Goal: Task Accomplishment & Management: Use online tool/utility

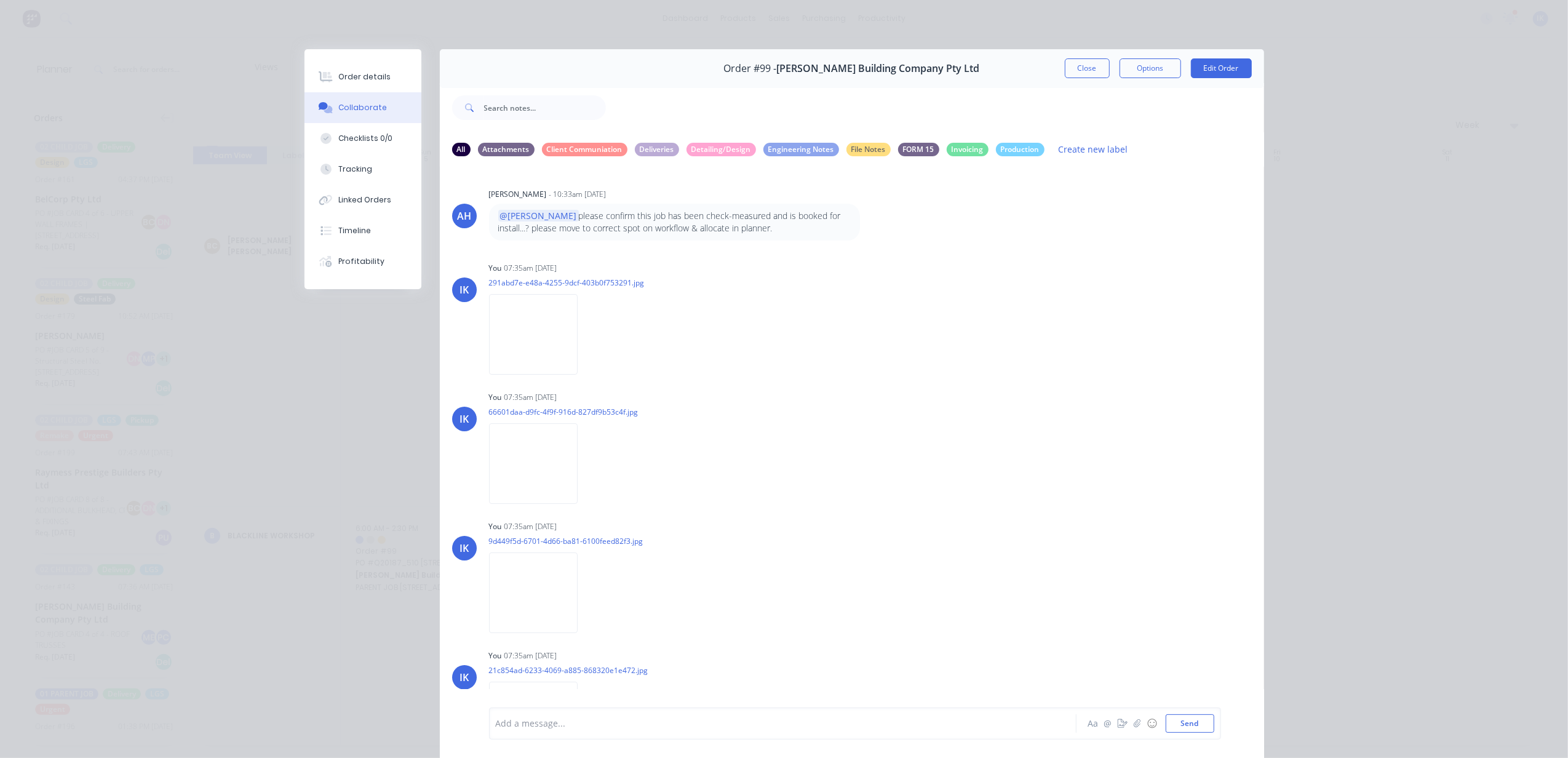
scroll to position [410, 0]
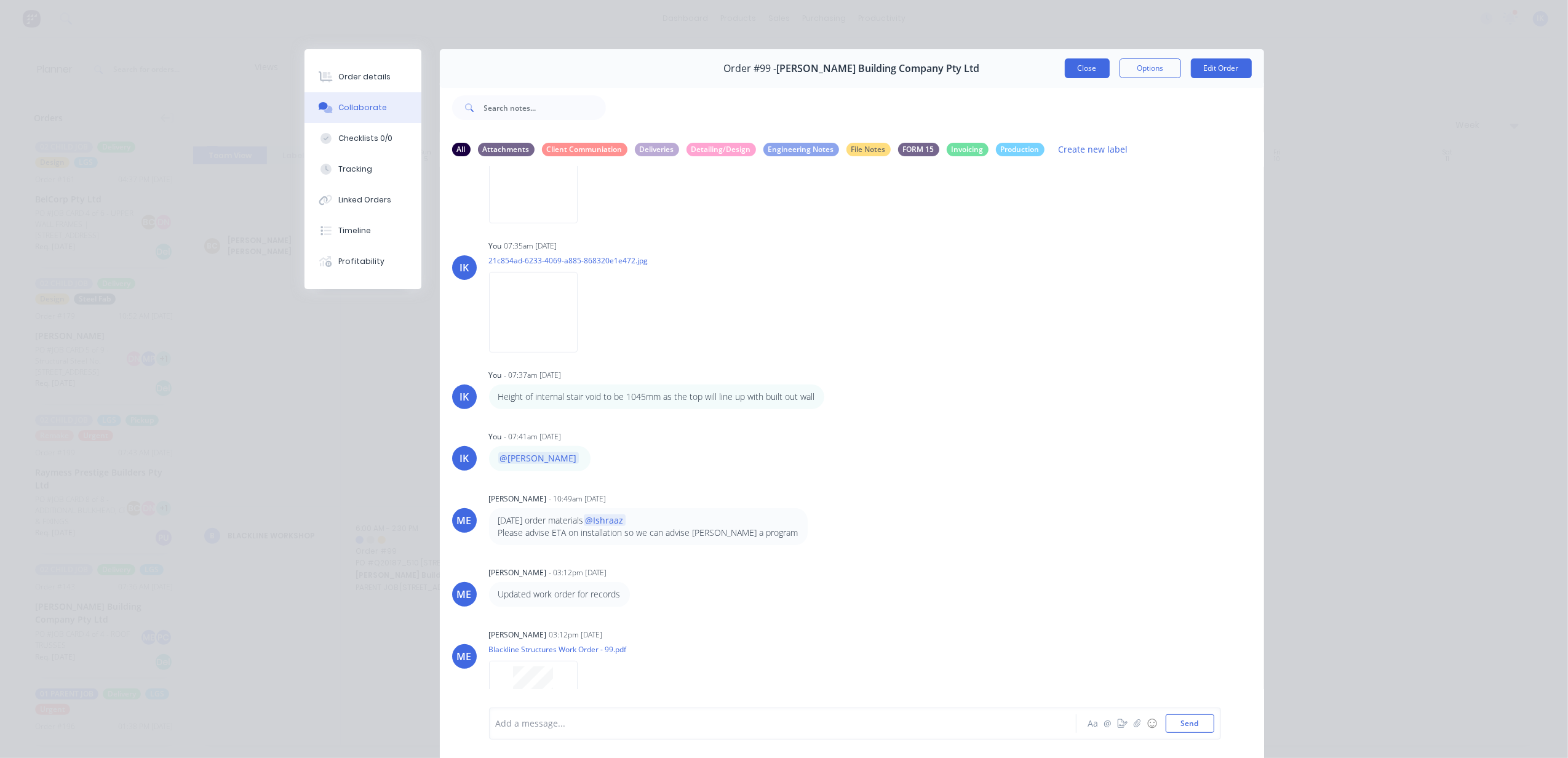
click at [1084, 69] on button "Close" at bounding box center [1087, 69] width 45 height 20
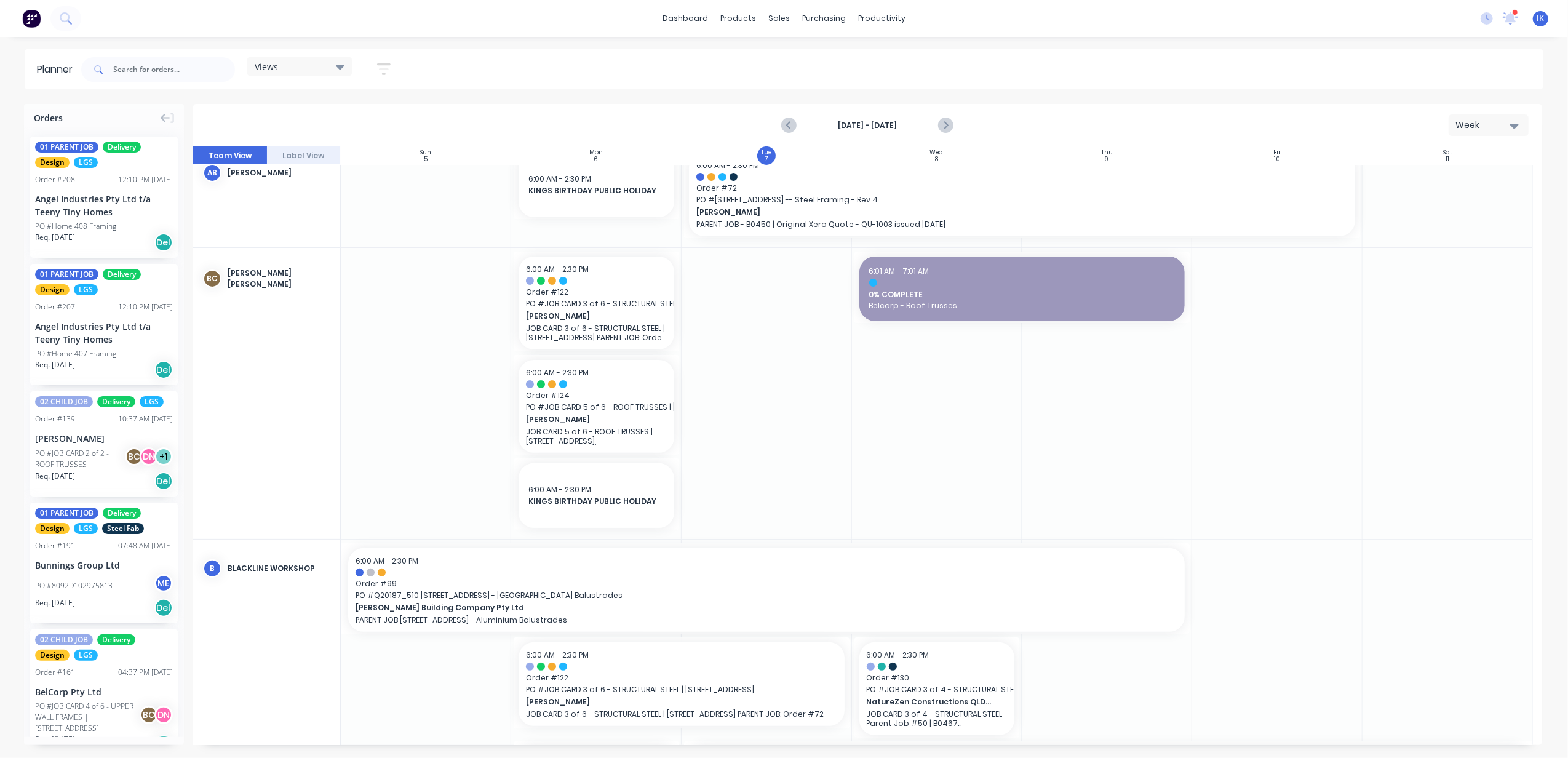
scroll to position [0, 0]
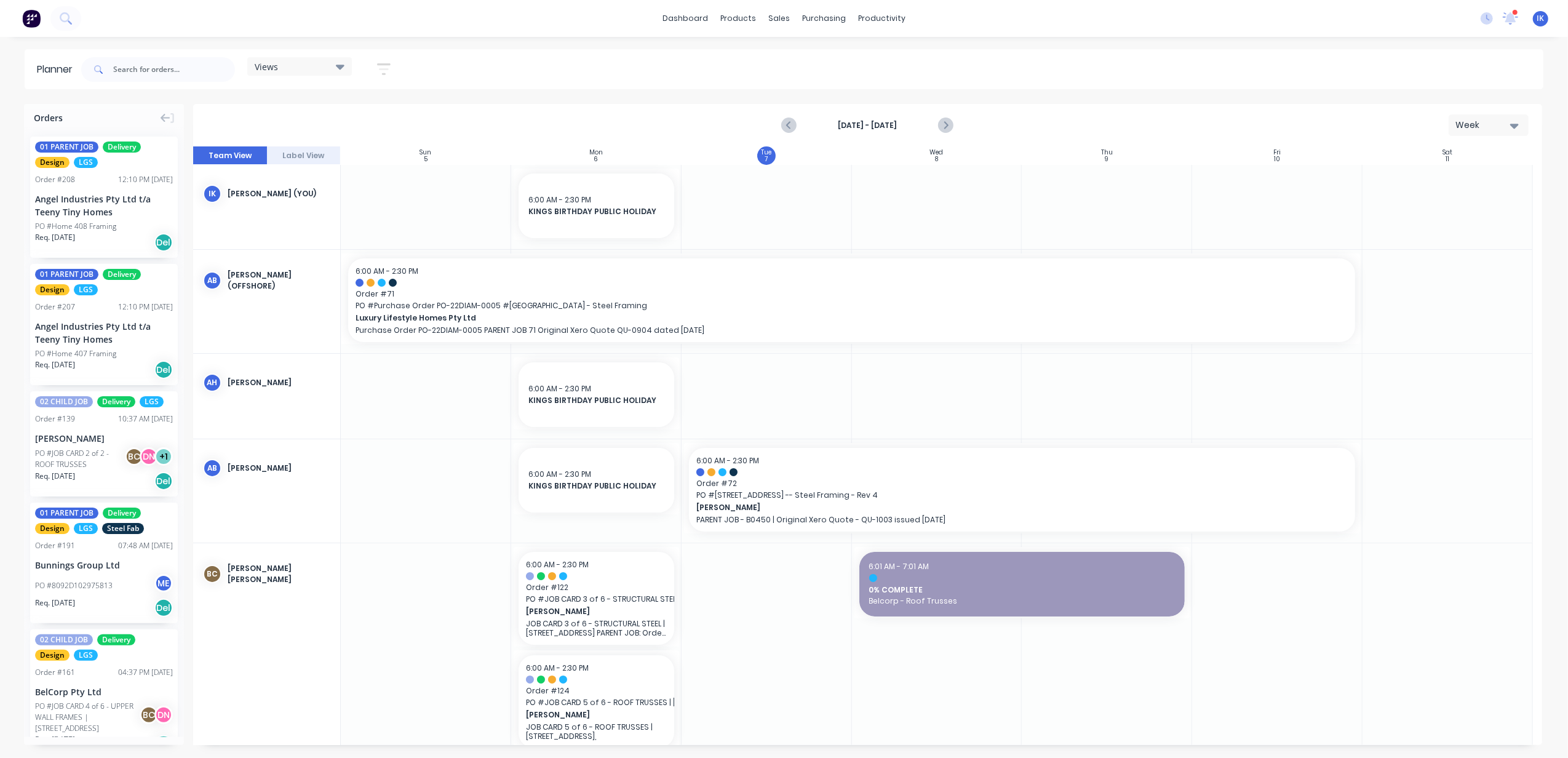
drag, startPoint x: 955, startPoint y: 200, endPoint x: 950, endPoint y: 204, distance: 6.4
click at [950, 204] on div at bounding box center [937, 207] width 170 height 84
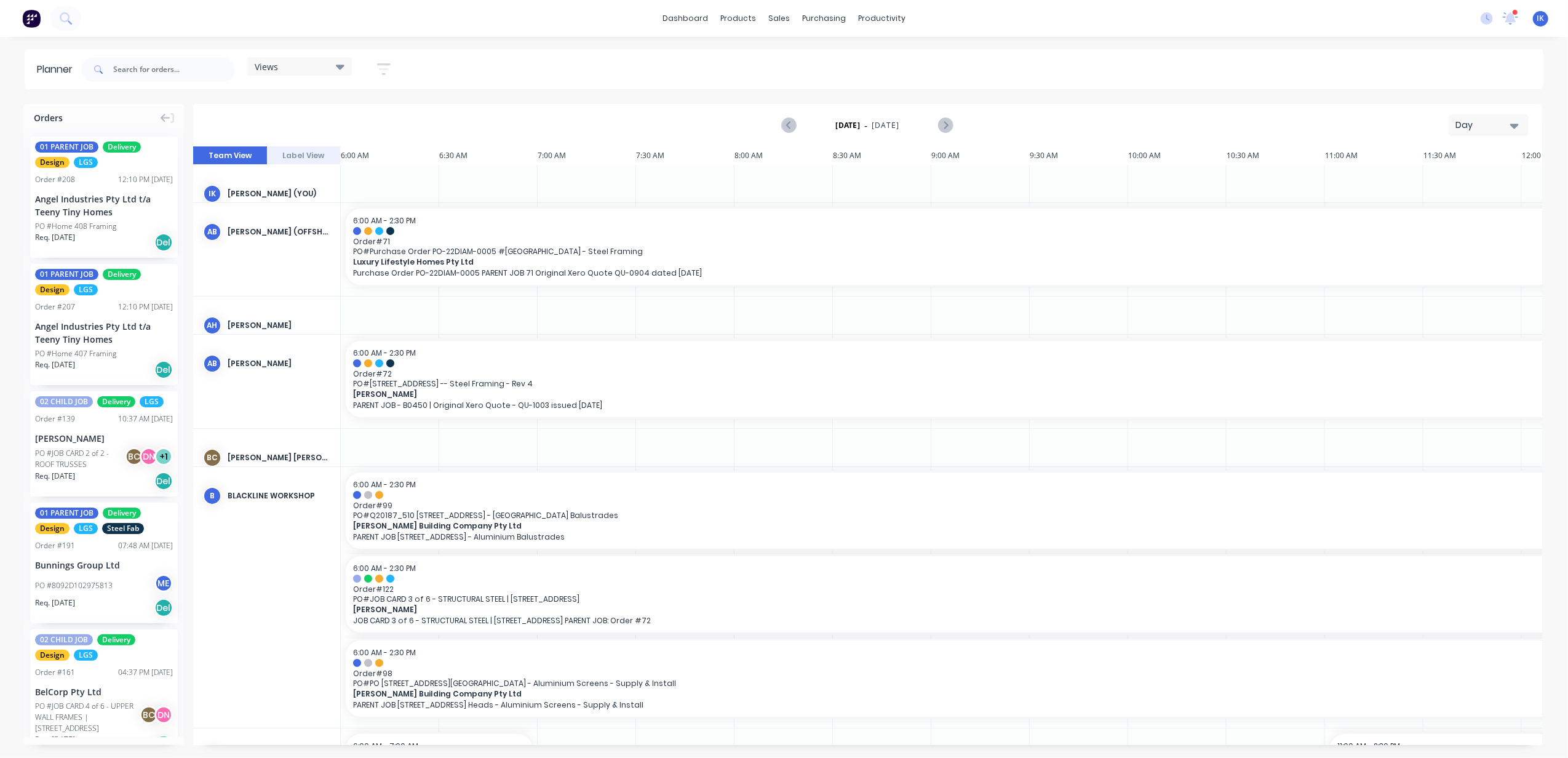
scroll to position [0, 476]
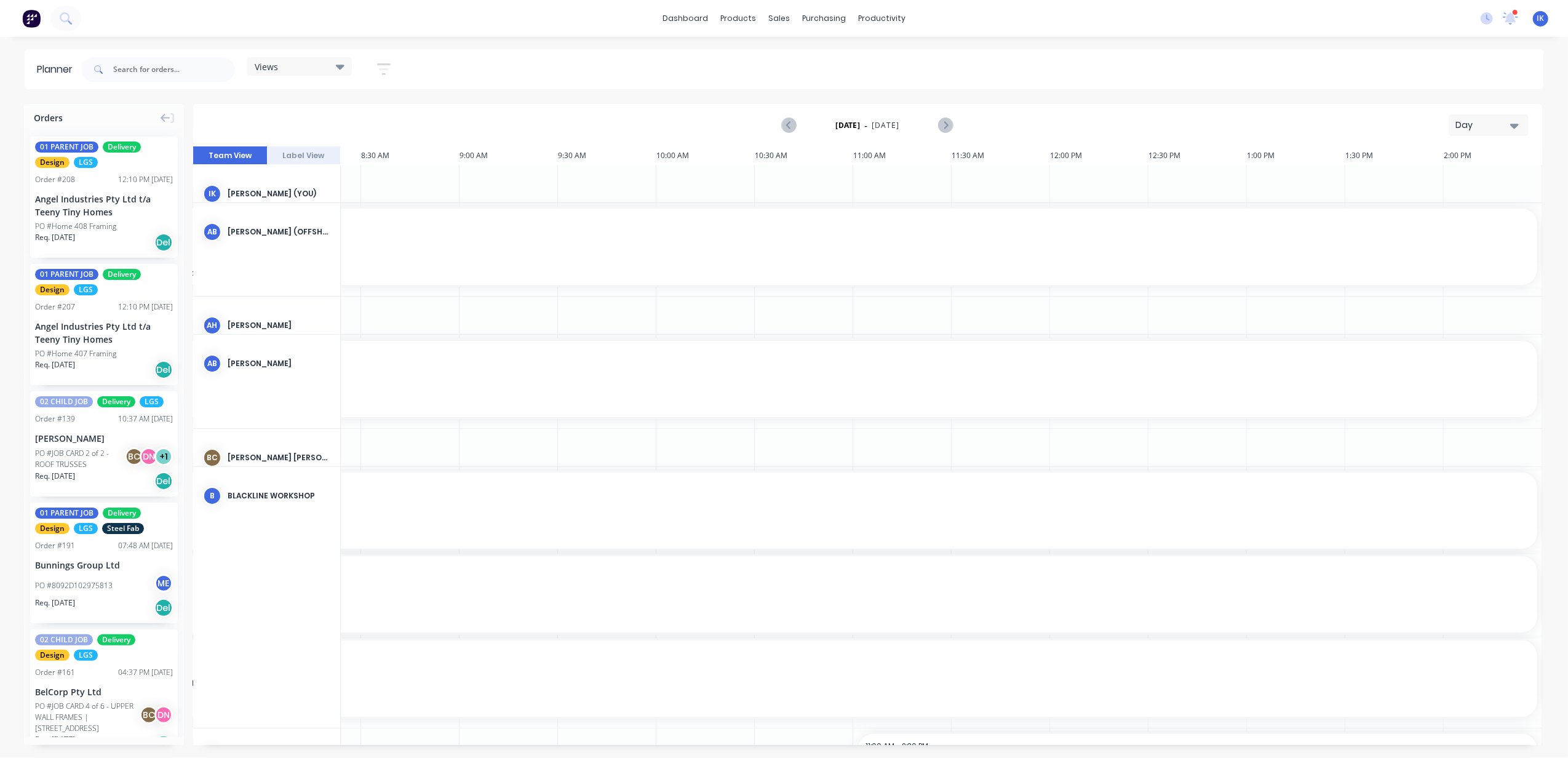
click at [1516, 124] on icon "button" at bounding box center [1514, 126] width 9 height 5
click at [1459, 180] on div "Week" at bounding box center [1466, 182] width 122 height 24
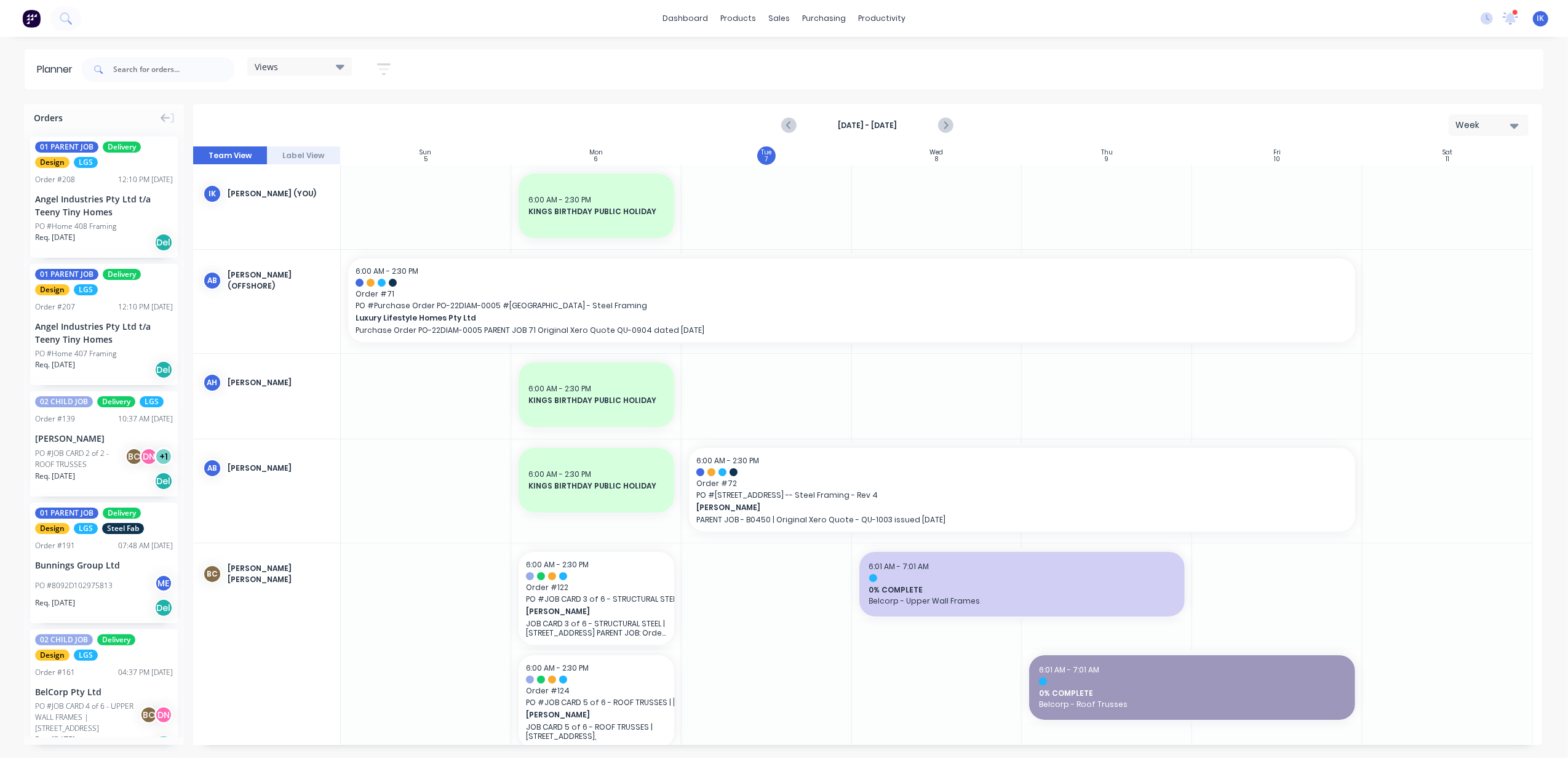
click at [943, 215] on div at bounding box center [937, 207] width 170 height 84
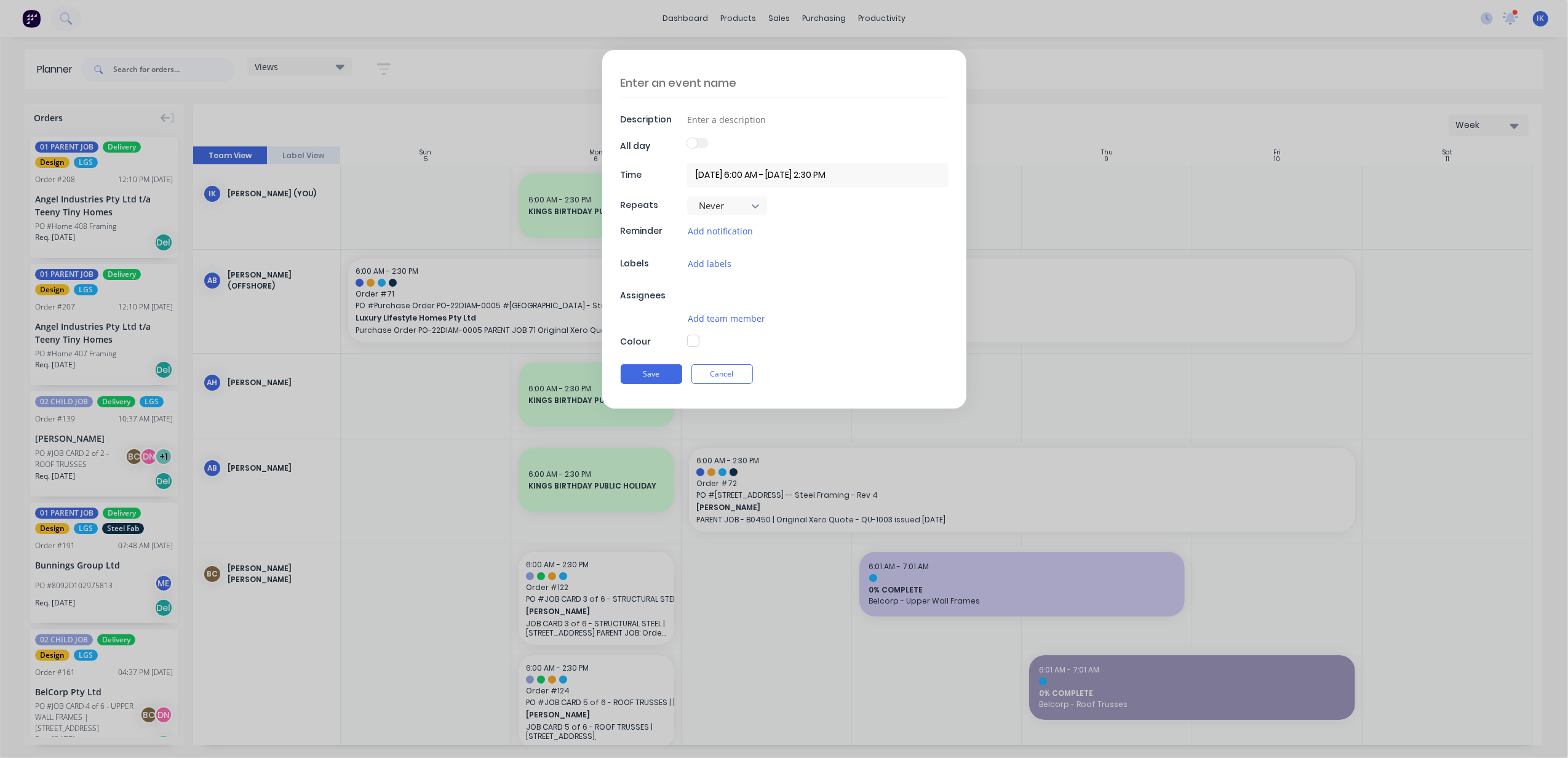
type textarea "x"
click at [703, 85] on textarea at bounding box center [784, 82] width 327 height 29
type textarea "B"
type textarea "x"
type textarea "Br"
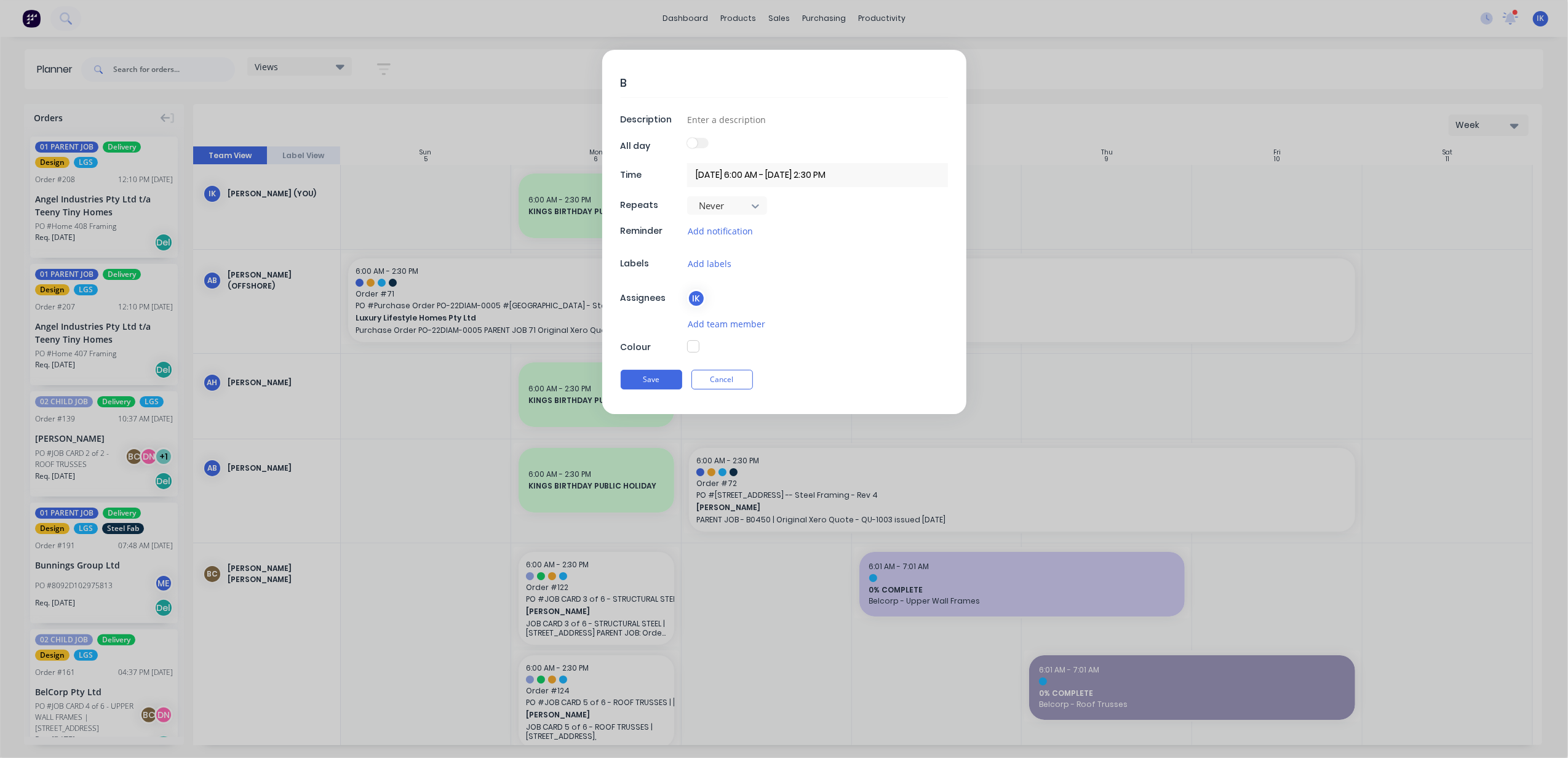
type textarea "x"
type textarea "Bre"
type textarea "x"
type textarea "Br"
type textarea "x"
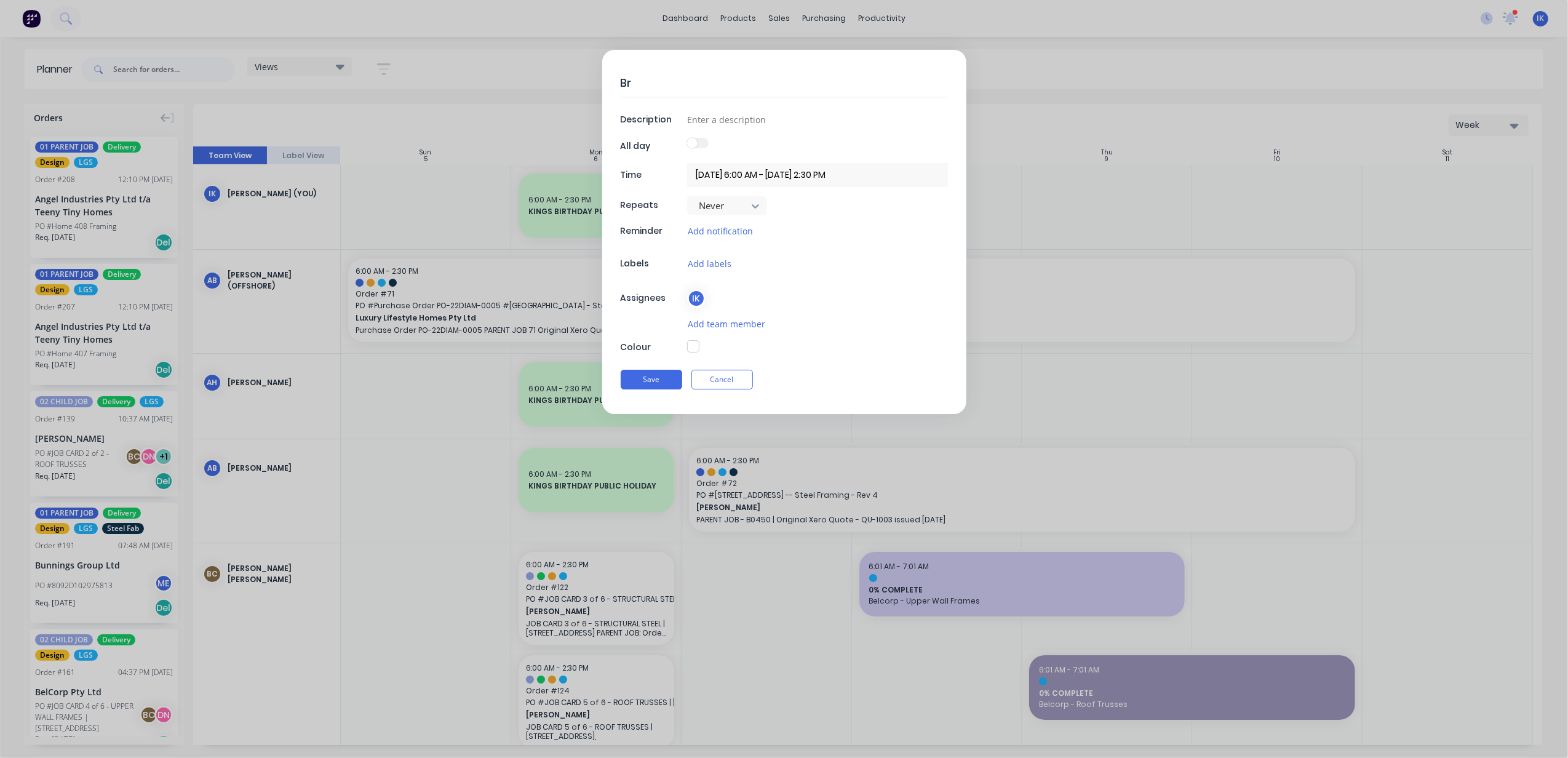
type textarea "Bra"
type textarea "x"
type textarea "[PERSON_NAME]"
type textarea "x"
type textarea "[PERSON_NAME]"
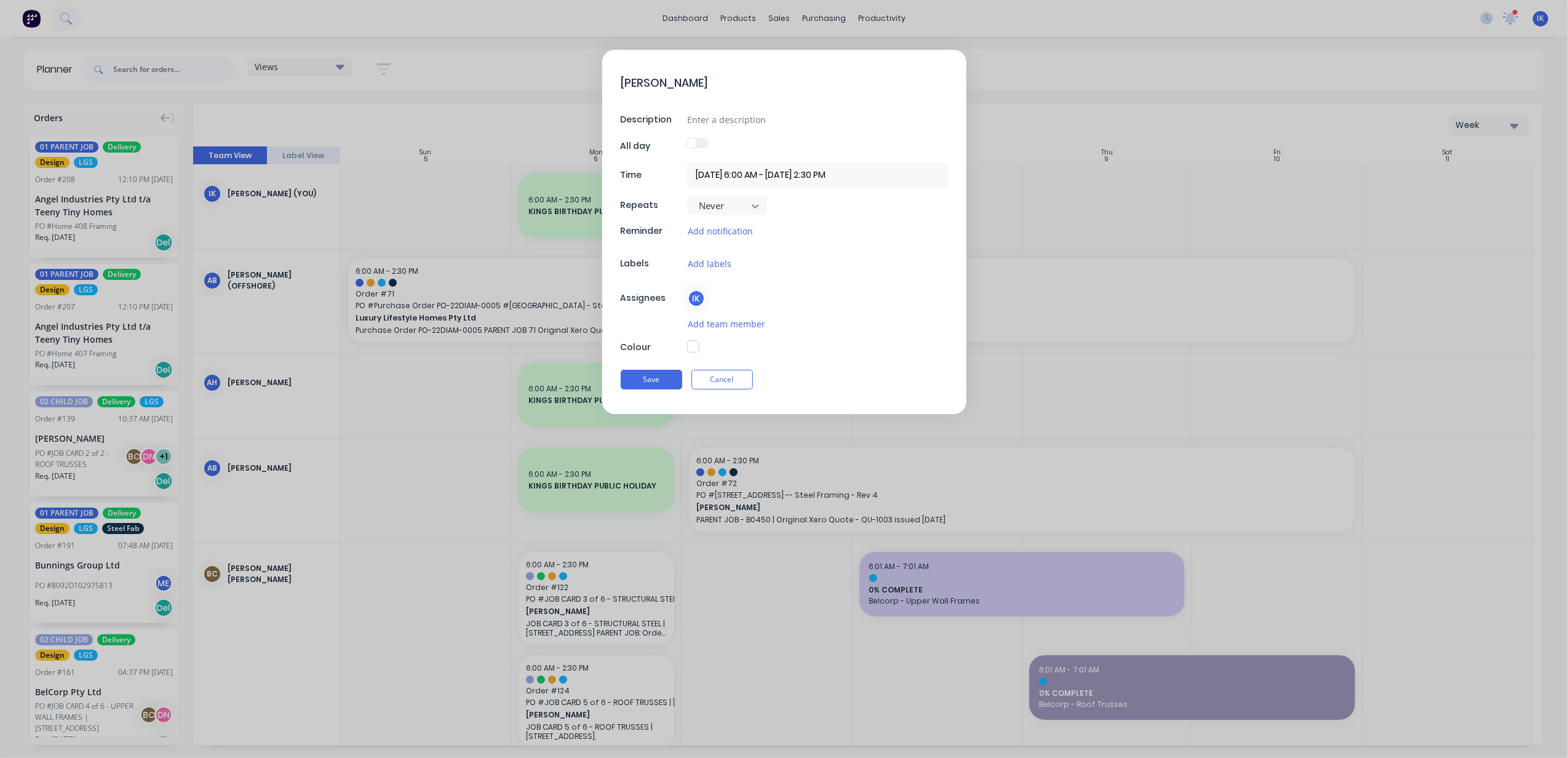
type textarea "x"
type textarea "[PERSON_NAME]"
type textarea "x"
type textarea "[PERSON_NAME]"
type textarea "x"
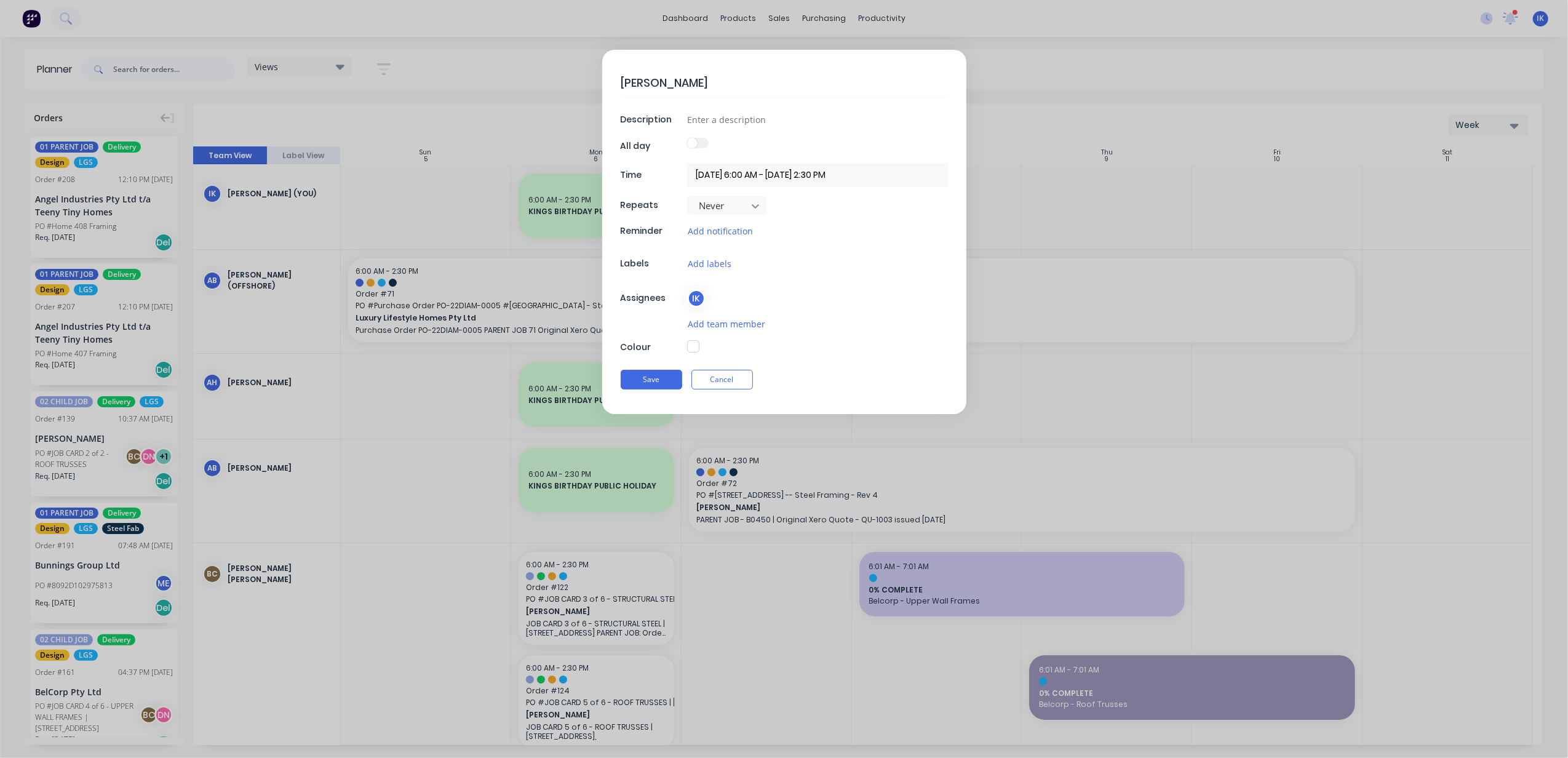
type textarea "[PERSON_NAME] [PERSON_NAME]"
type textarea "x"
type textarea "[PERSON_NAME]"
type textarea "x"
type textarea "[PERSON_NAME]"
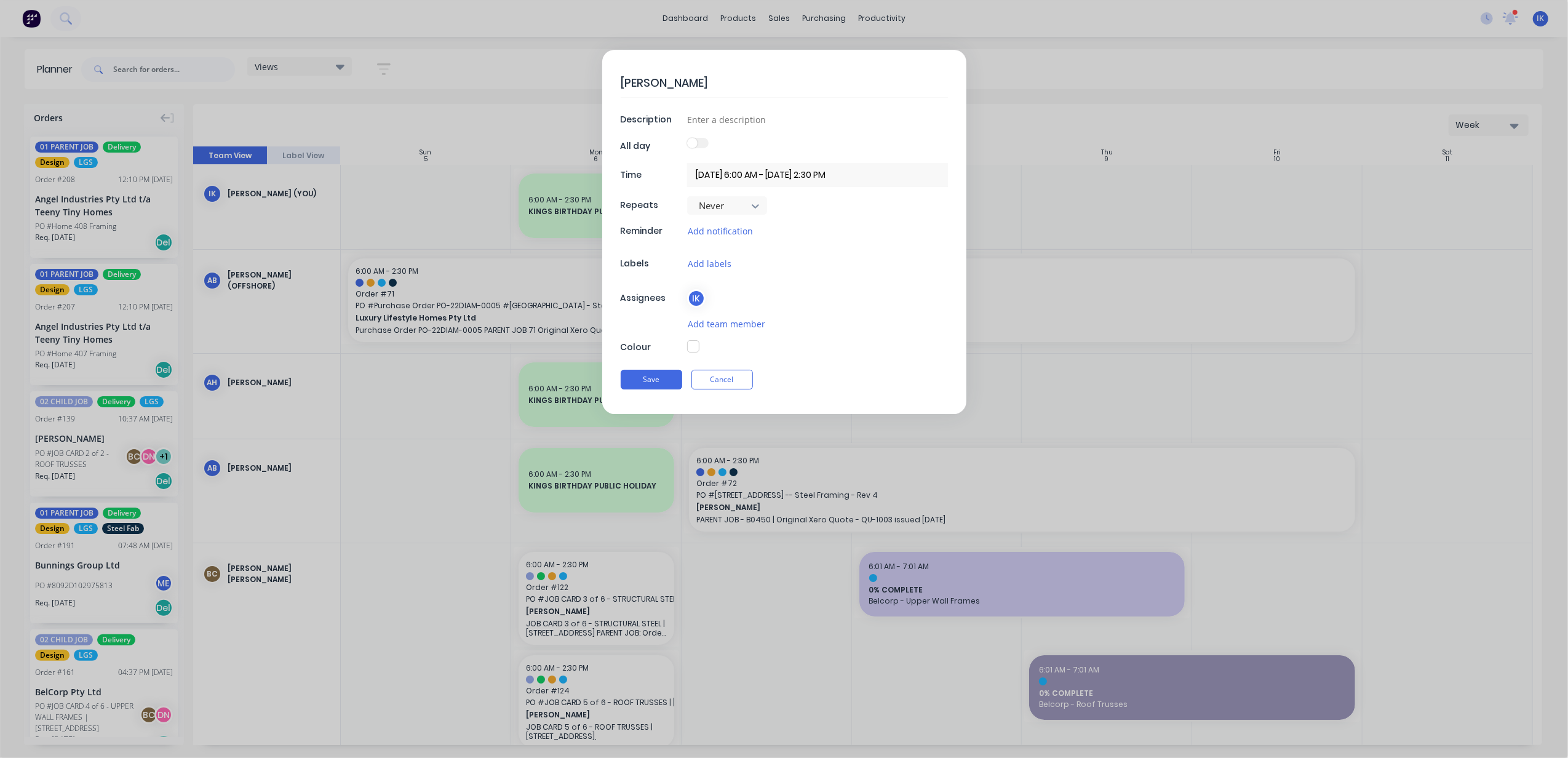
type textarea "x"
type textarea "[PERSON_NAME]"
type textarea "x"
type textarea "[PERSON_NAME]"
type textarea "x"
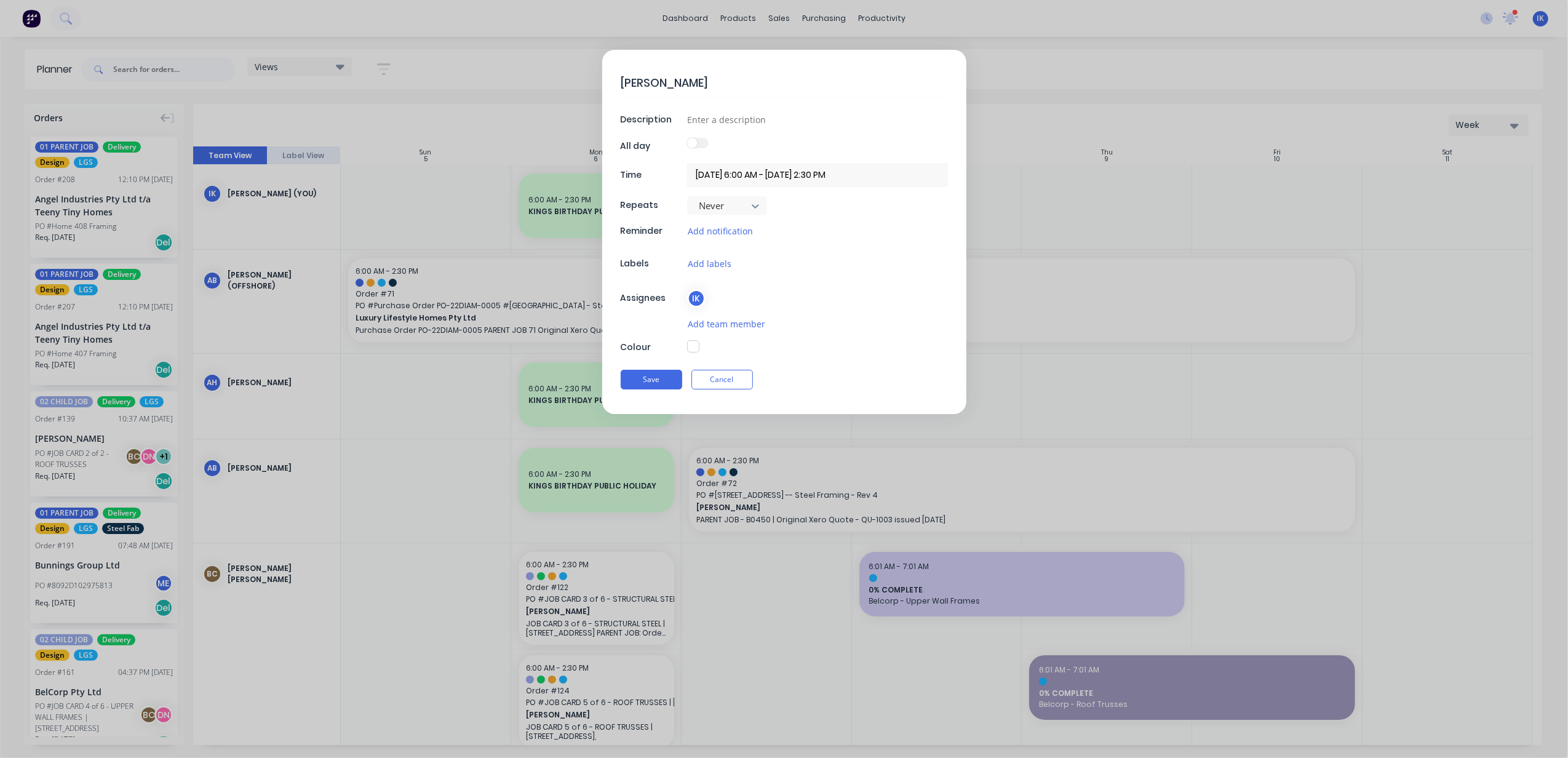
type textarea "[PERSON_NAME]"
type textarea "x"
type textarea "[PERSON_NAME] &"
type textarea "x"
type textarea "[PERSON_NAME] &n"
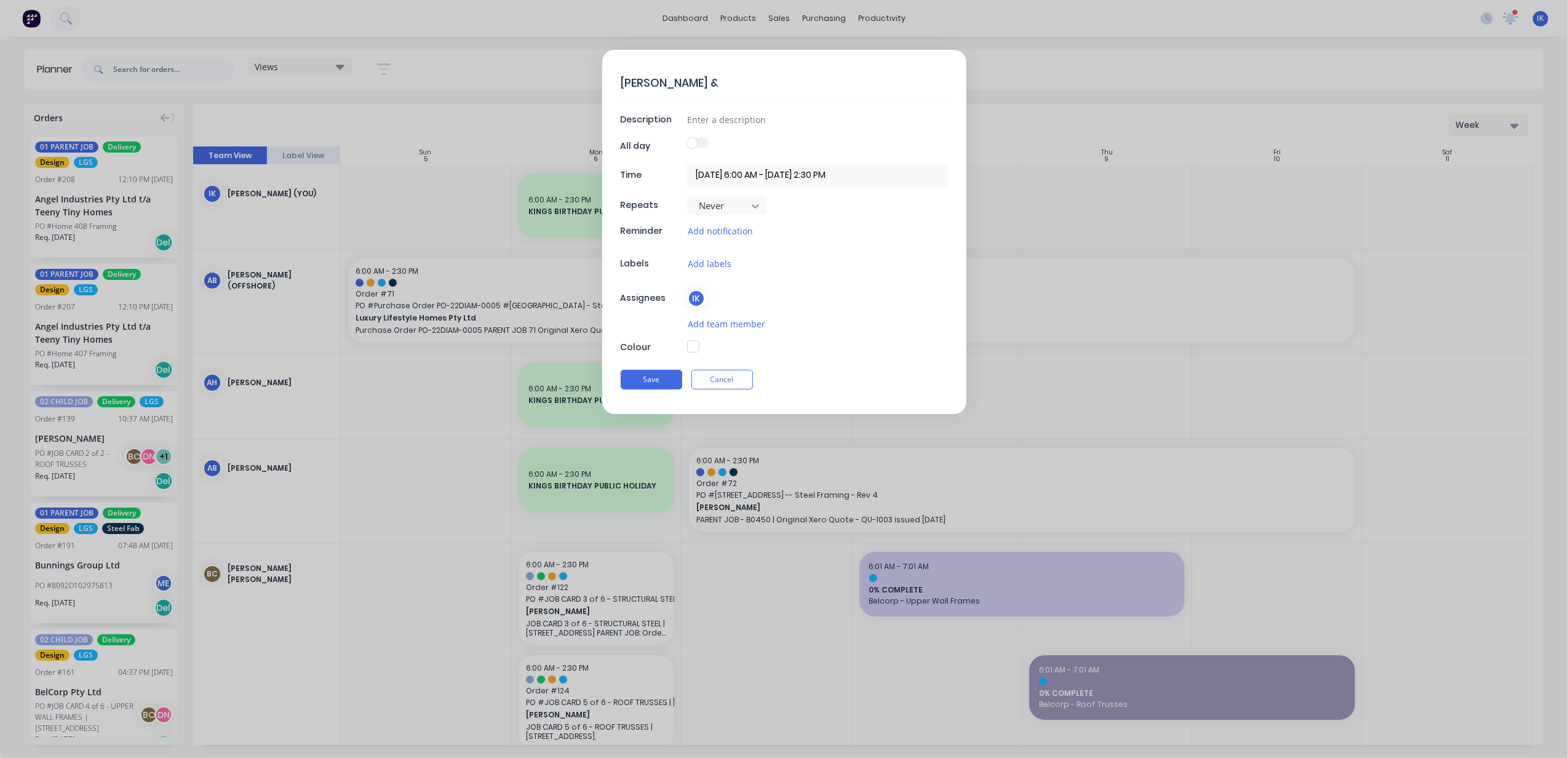
type textarea "x"
type textarea "[PERSON_NAME] &"
type textarea "x"
type textarea "[PERSON_NAME] &"
type textarea "x"
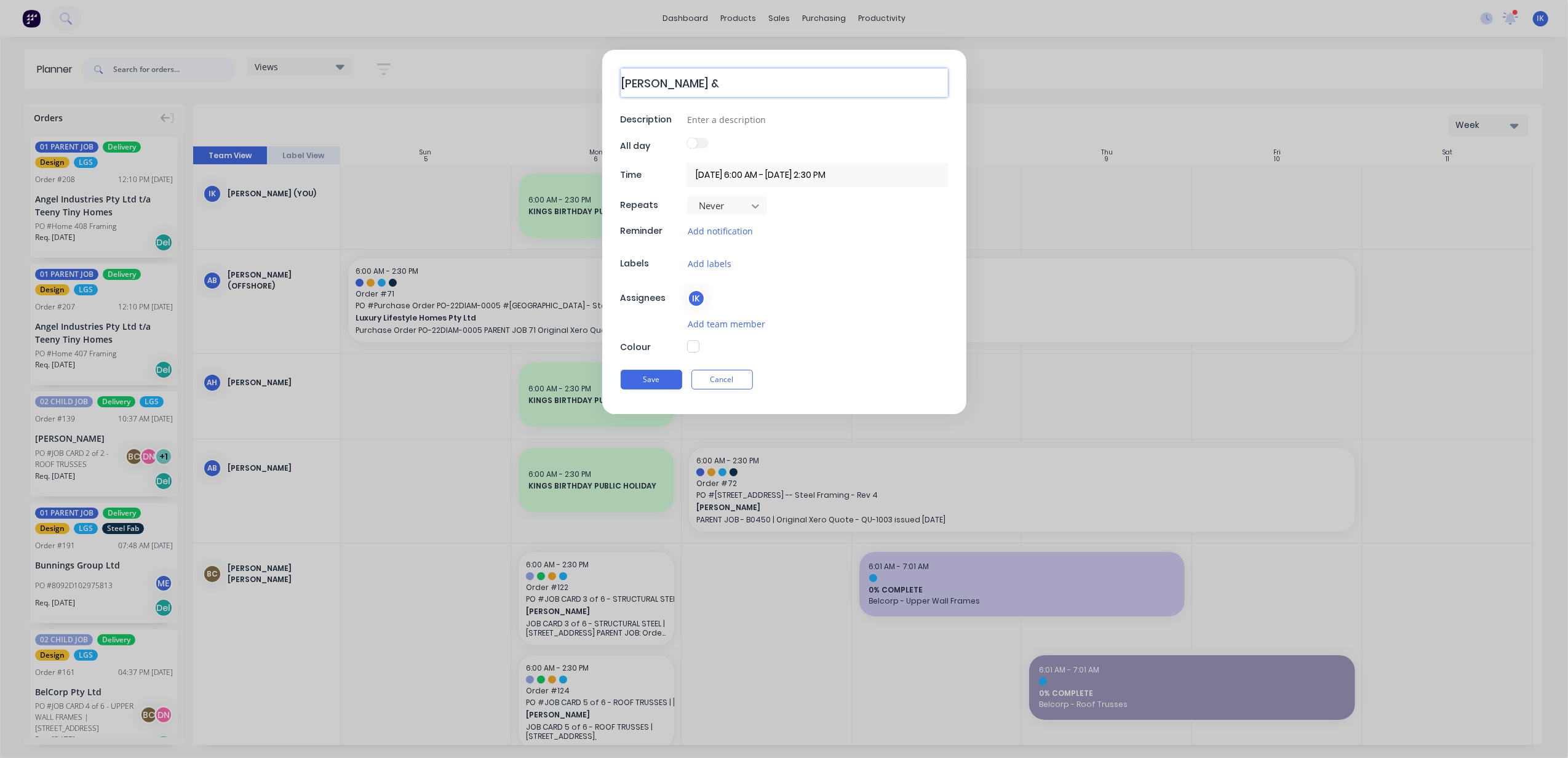
type textarea "[PERSON_NAME] & N"
type textarea "x"
type textarea "[PERSON_NAME] & Na"
type textarea "x"
type textarea "[PERSON_NAME] & Nat"
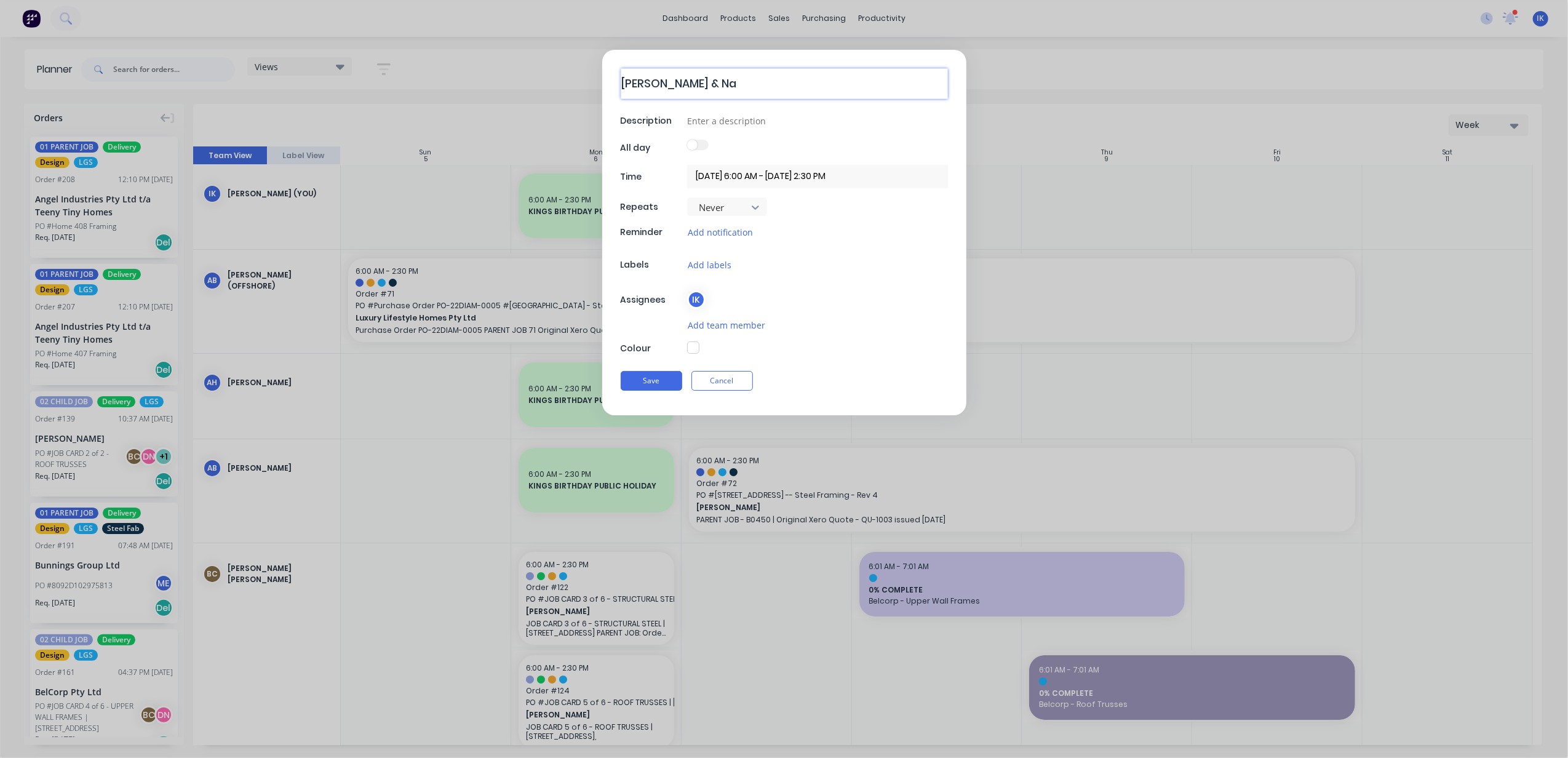
type textarea "x"
type textarea "[PERSON_NAME] & Nath"
type textarea "x"
type textarea "[PERSON_NAME] & [PERSON_NAME]"
type textarea "x"
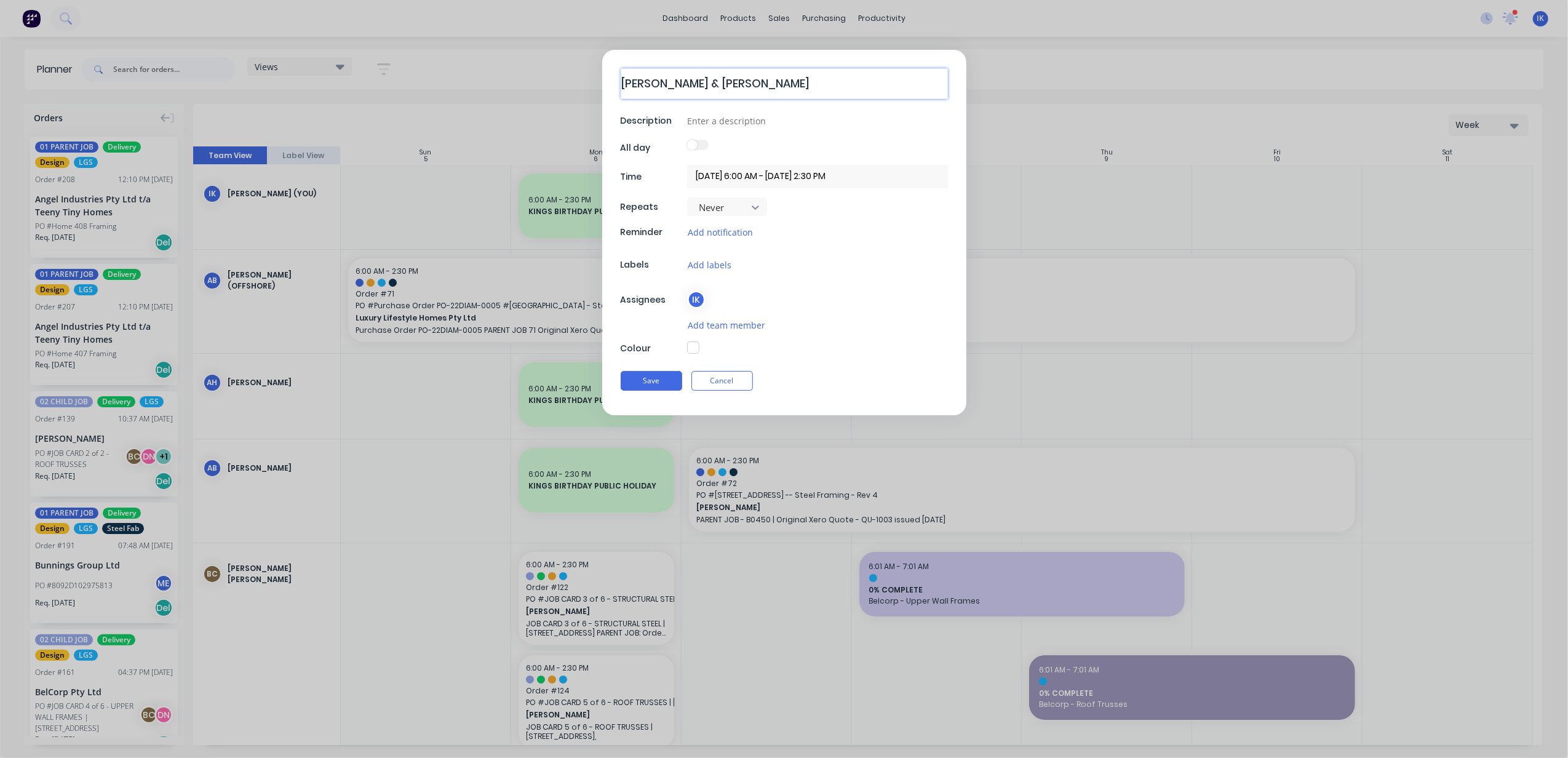
type textarea "[PERSON_NAME] & [PERSON_NAME]"
type textarea "x"
type textarea "[PERSON_NAME] & [PERSON_NAME]"
type textarea "x"
type textarea "[PERSON_NAME] & [PERSON_NAME]"
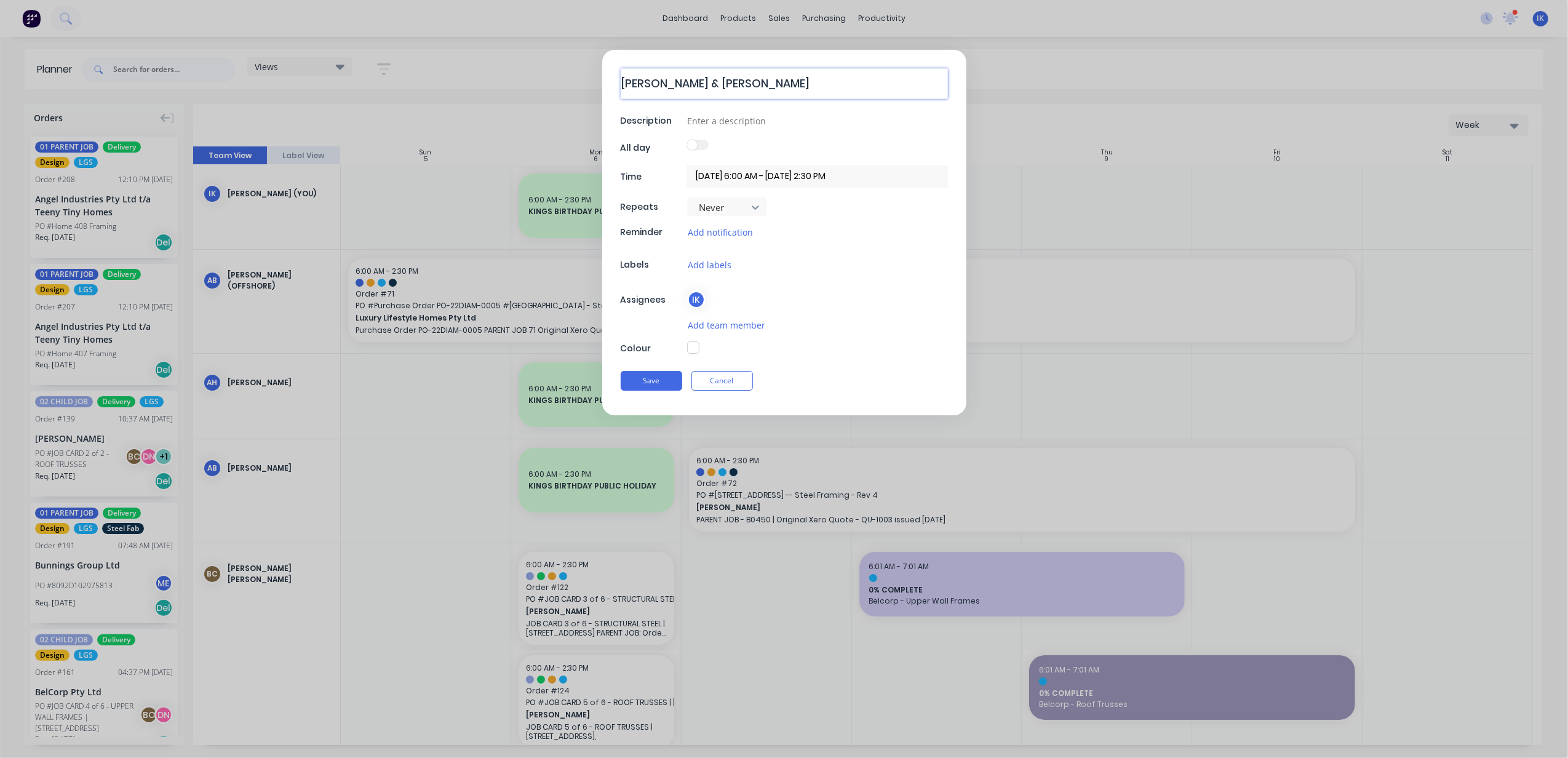
type textarea "x"
type textarea "[PERSON_NAME] & [PERSON_NAME]"
type textarea "x"
type textarea "[PERSON_NAME] & [PERSON_NAME]"
type textarea "x"
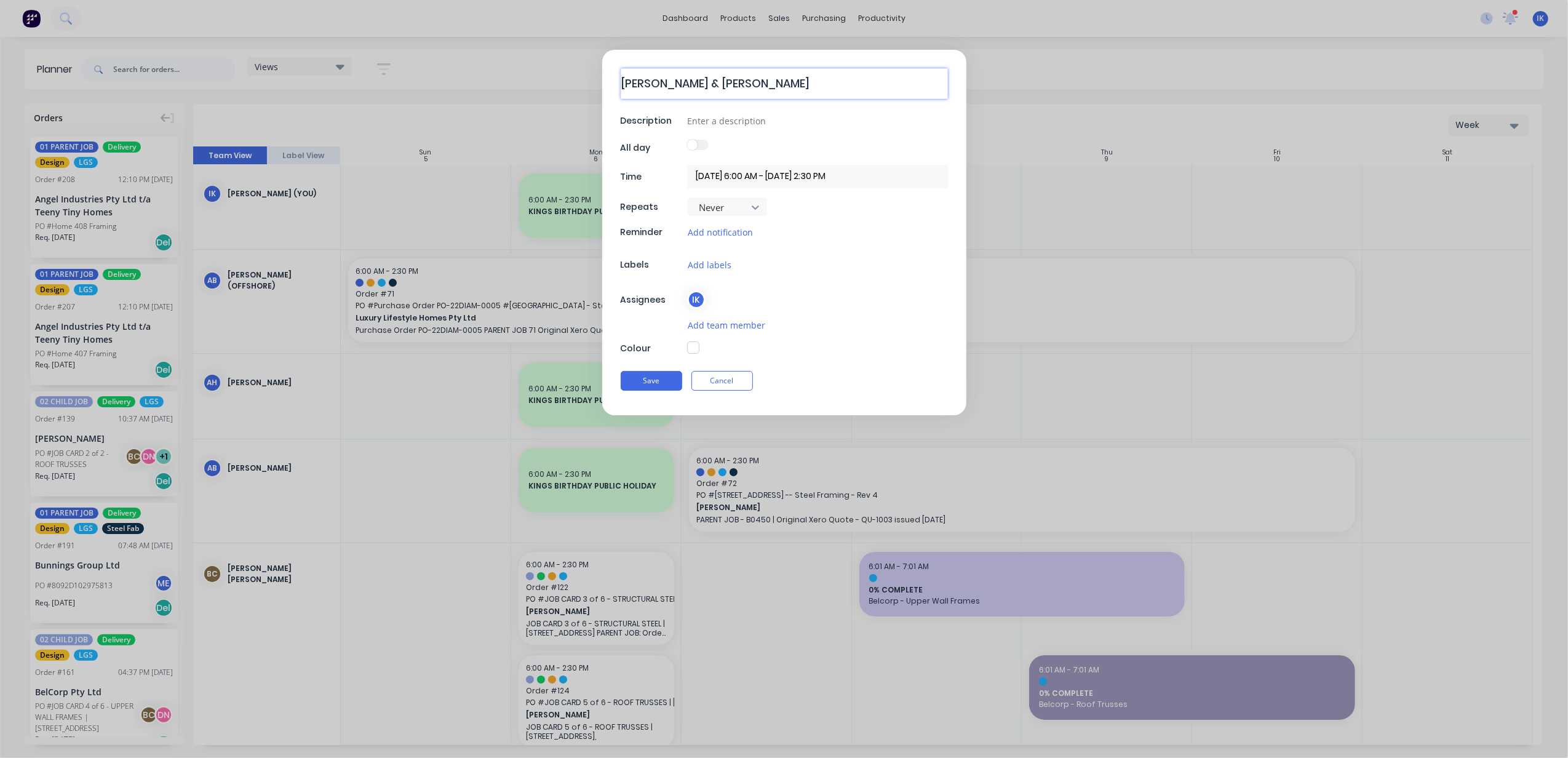
type textarea "[PERSON_NAME] & [PERSON_NAME][MEDICAL_DATA]"
type textarea "x"
type textarea "[PERSON_NAME] & [PERSON_NAME]"
type textarea "x"
type textarea "[PERSON_NAME] & [PERSON_NAME]"
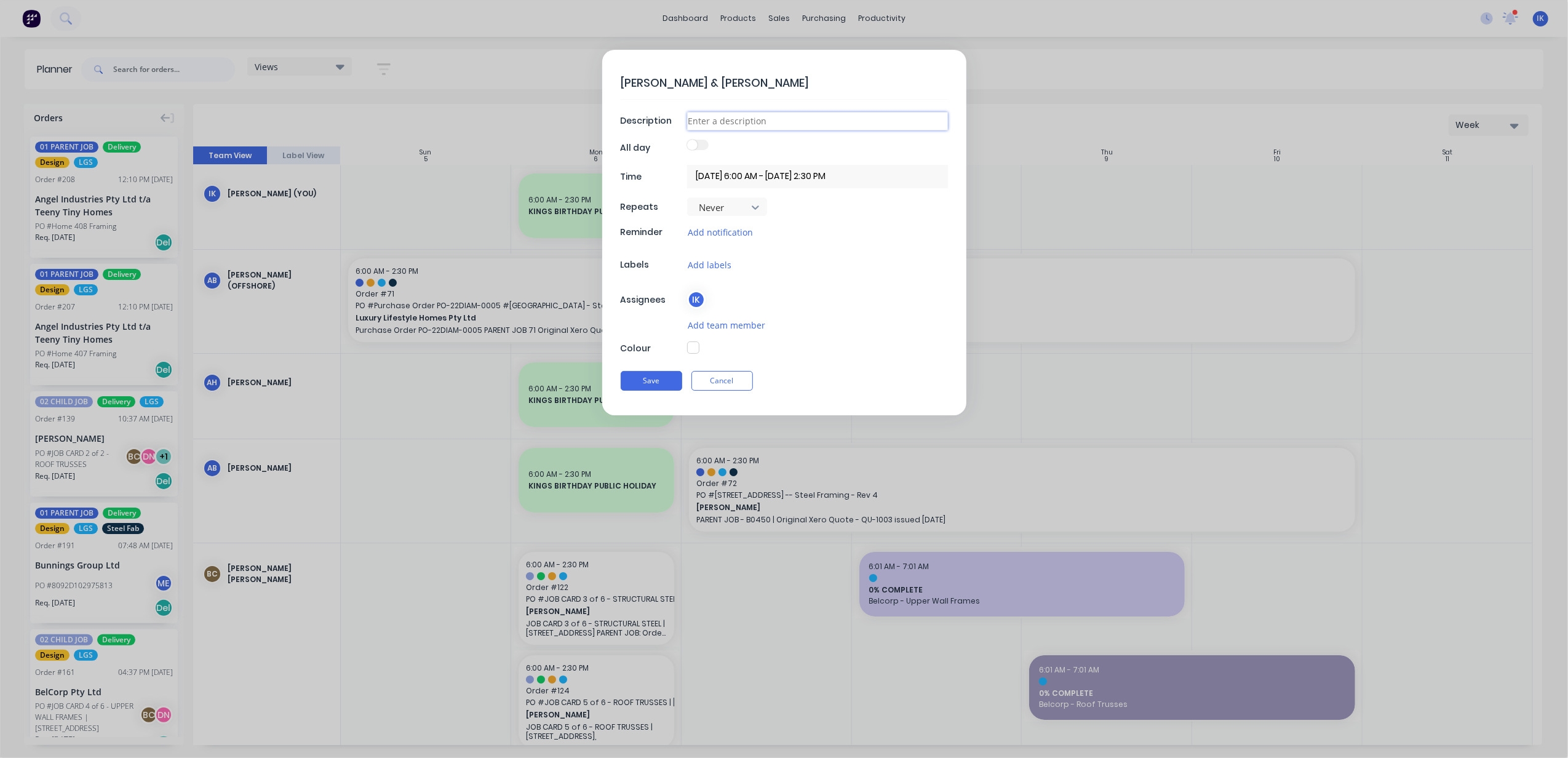
type textarea "x"
click at [752, 114] on input at bounding box center [817, 119] width 261 height 19
type input "Izzy onsite welding"
click at [653, 382] on button "Save" at bounding box center [651, 379] width 62 height 20
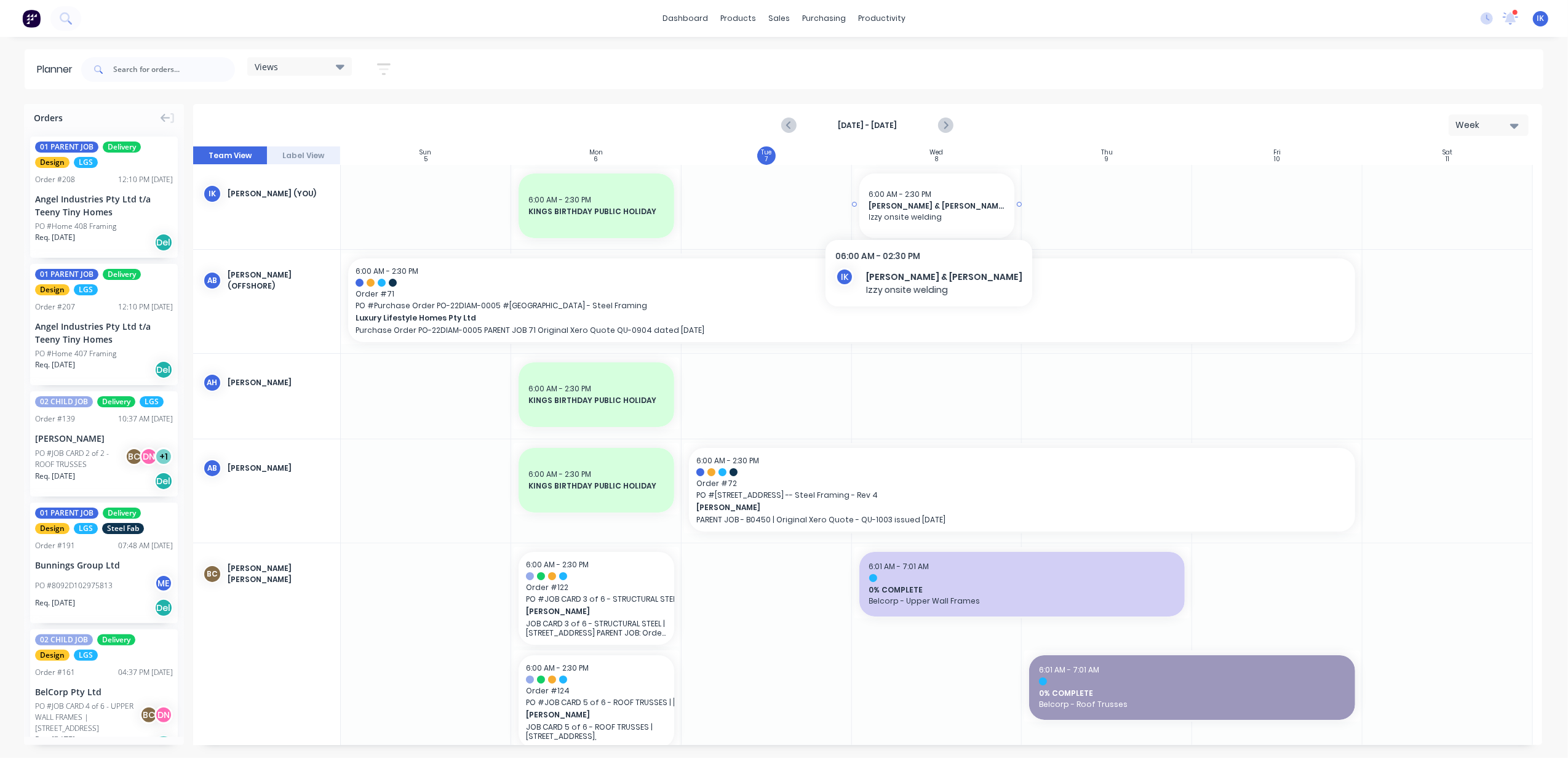
click at [914, 211] on span "Izzy onsite welding" at bounding box center [937, 217] width 136 height 11
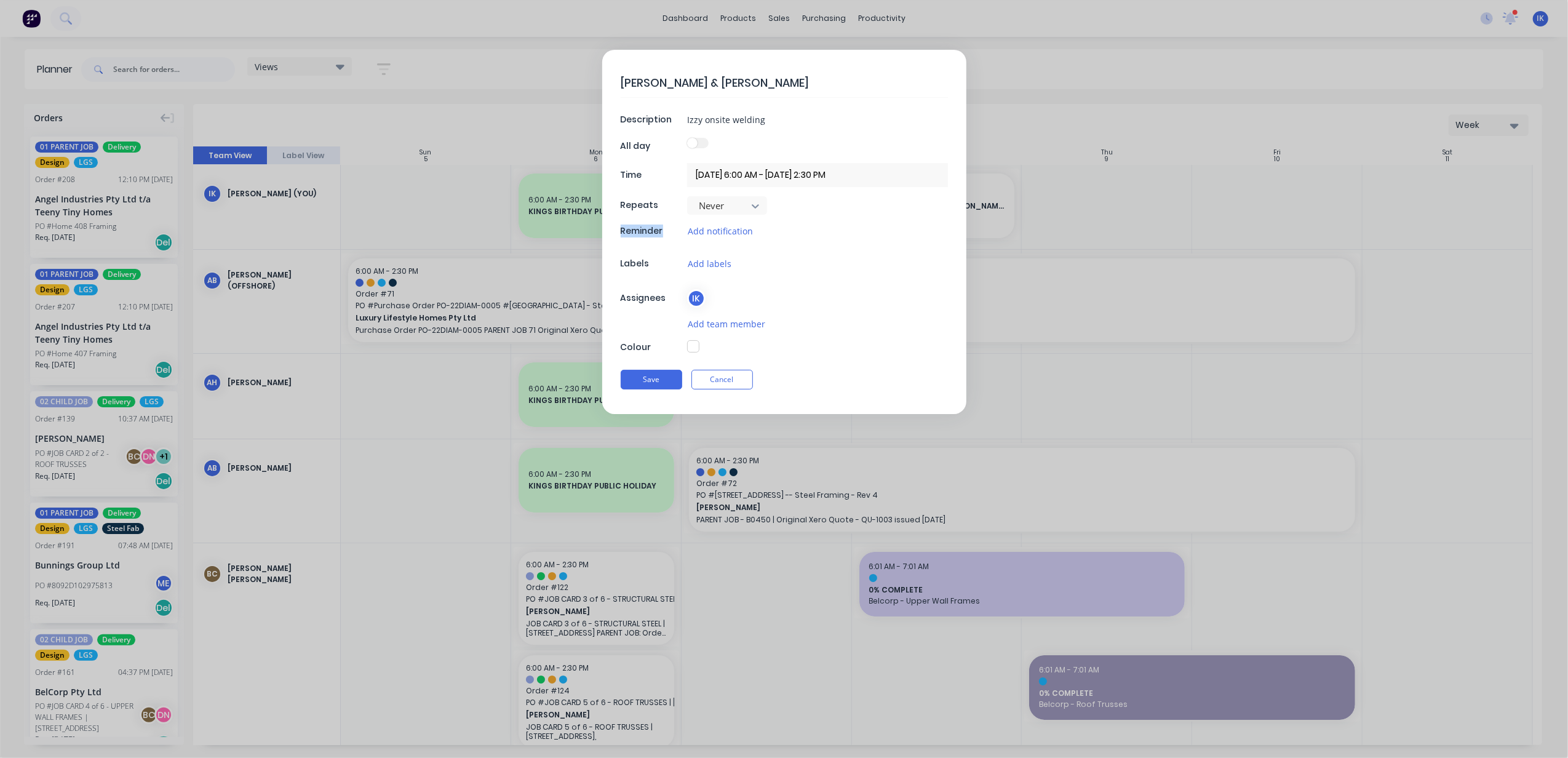
click at [692, 352] on button "button" at bounding box center [693, 346] width 12 height 12
type textarea "x"
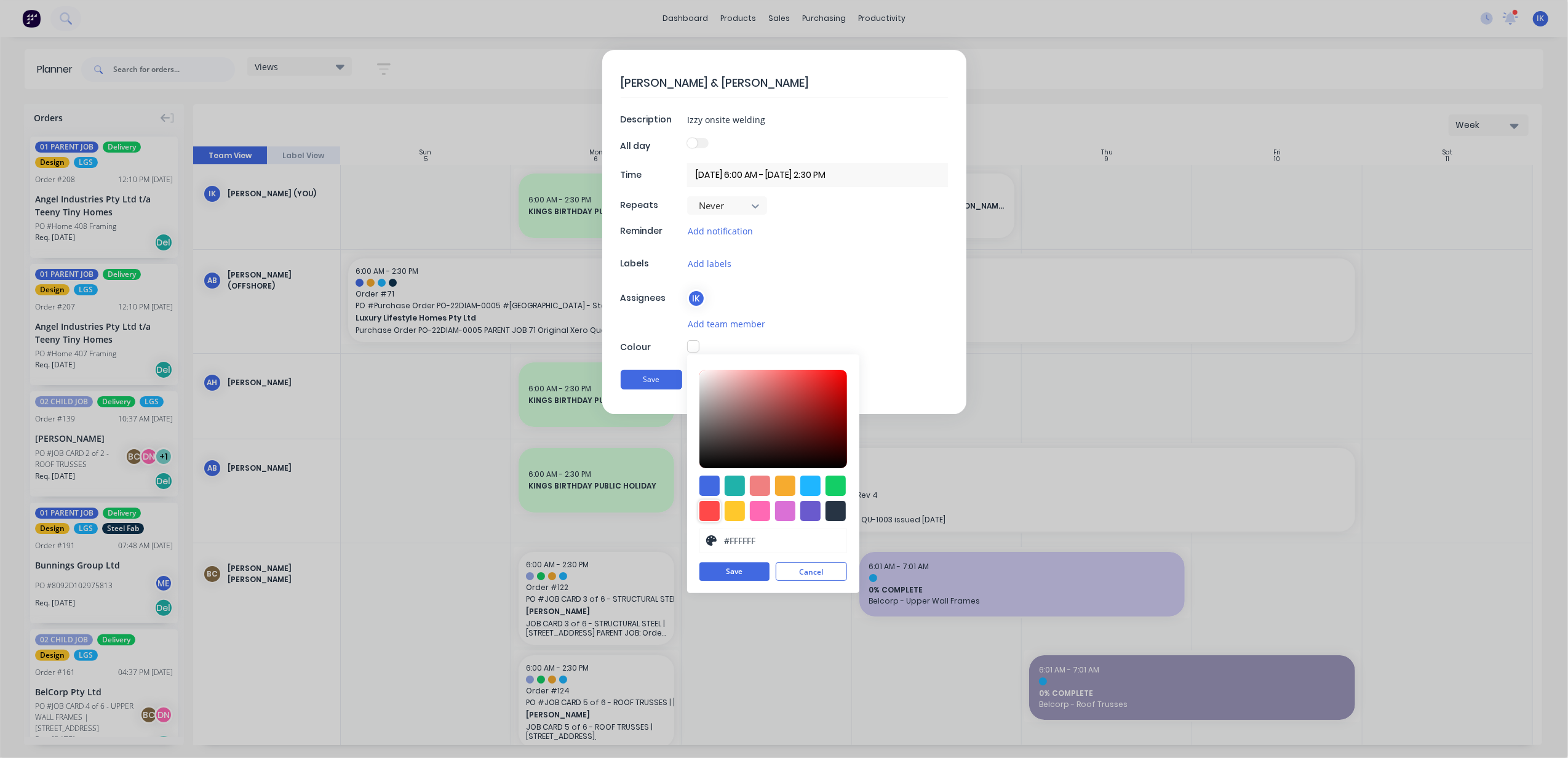
click at [712, 505] on div at bounding box center [709, 510] width 21 height 21
type input "#FF4949"
click at [718, 568] on button "Save" at bounding box center [734, 572] width 70 height 19
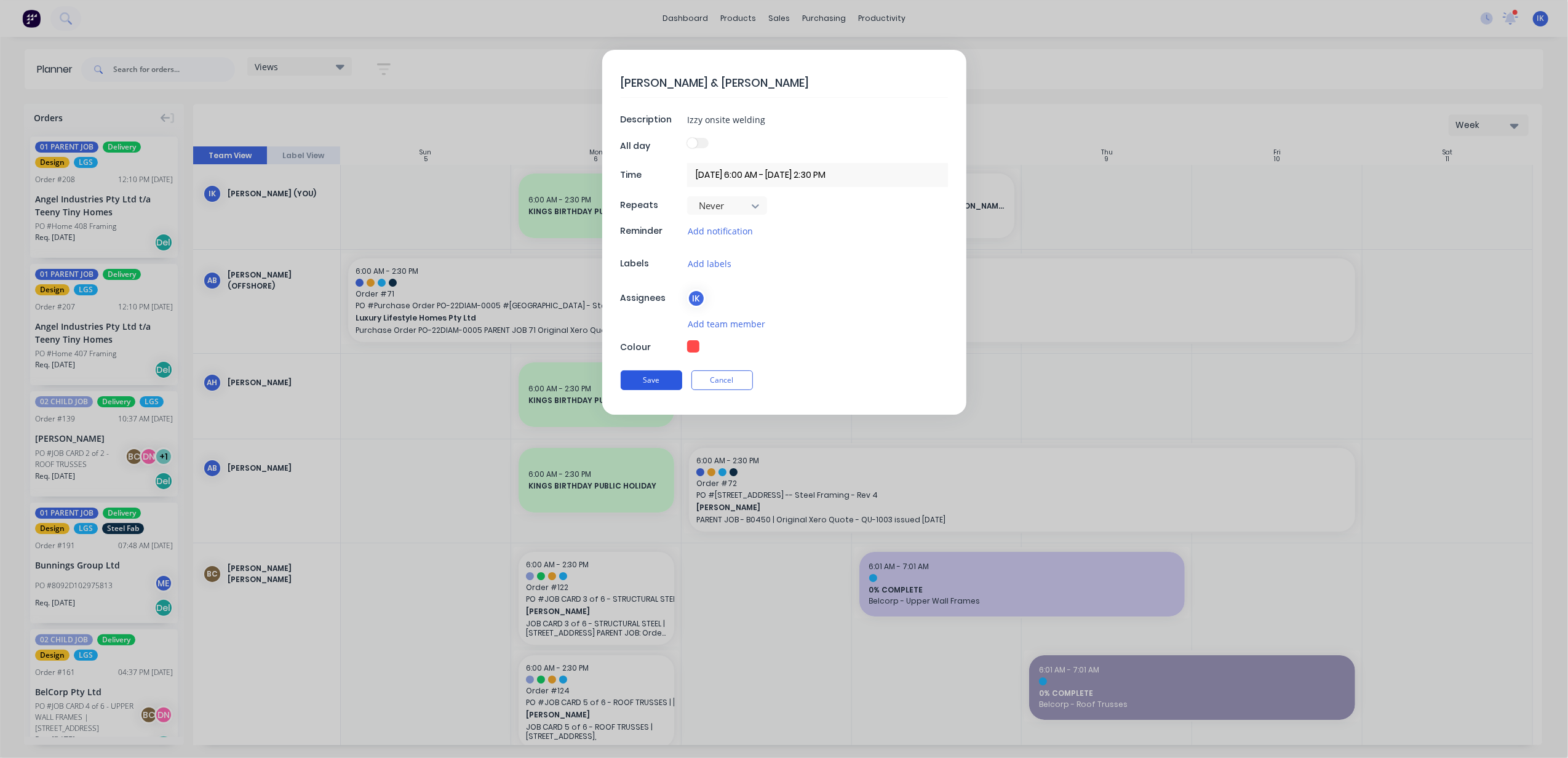
click at [655, 382] on button "Save" at bounding box center [651, 380] width 62 height 20
type textarea "x"
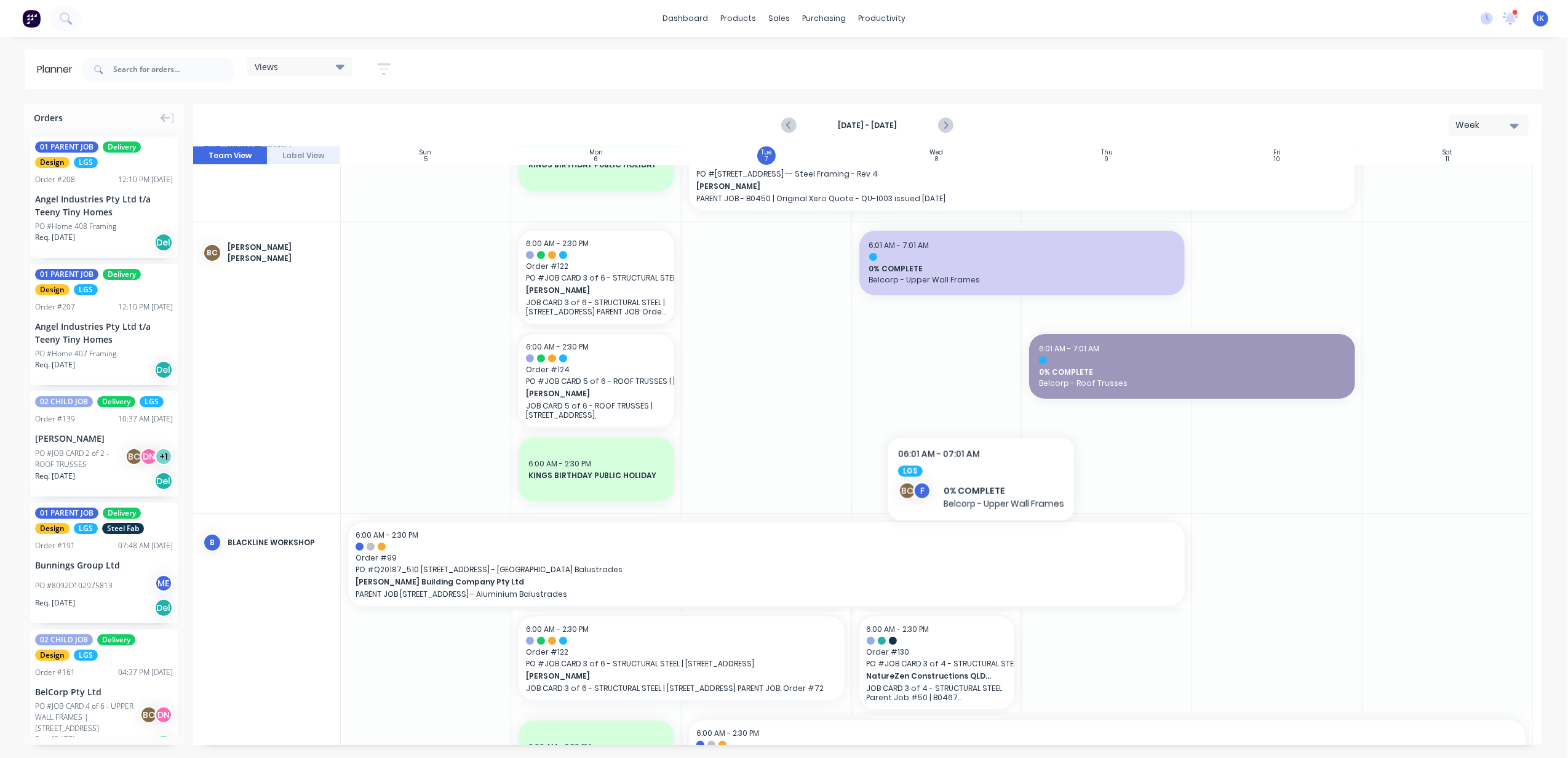
scroll to position [328, 0]
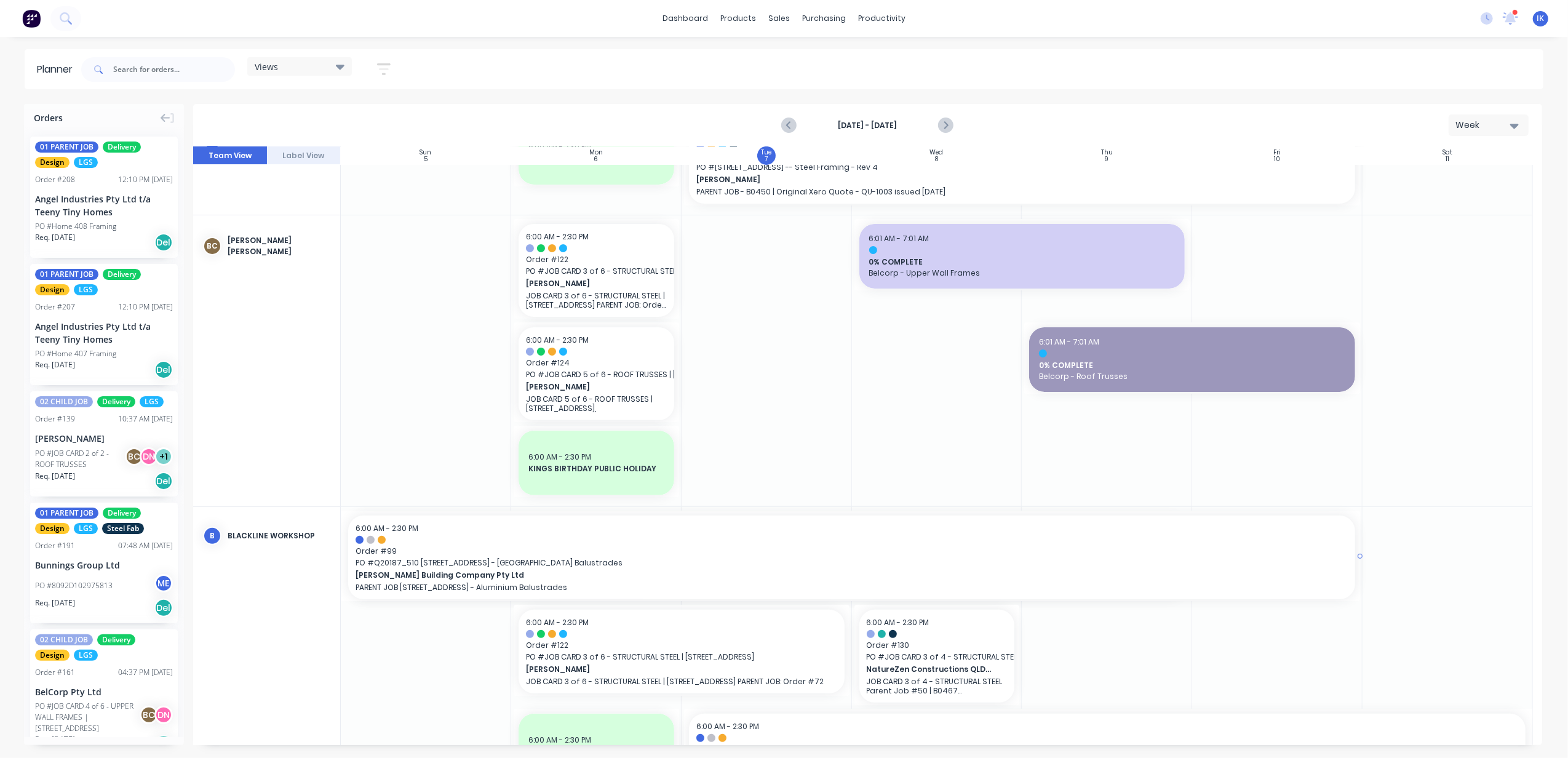
drag, startPoint x: 1187, startPoint y: 556, endPoint x: 1346, endPoint y: 558, distance: 159.0
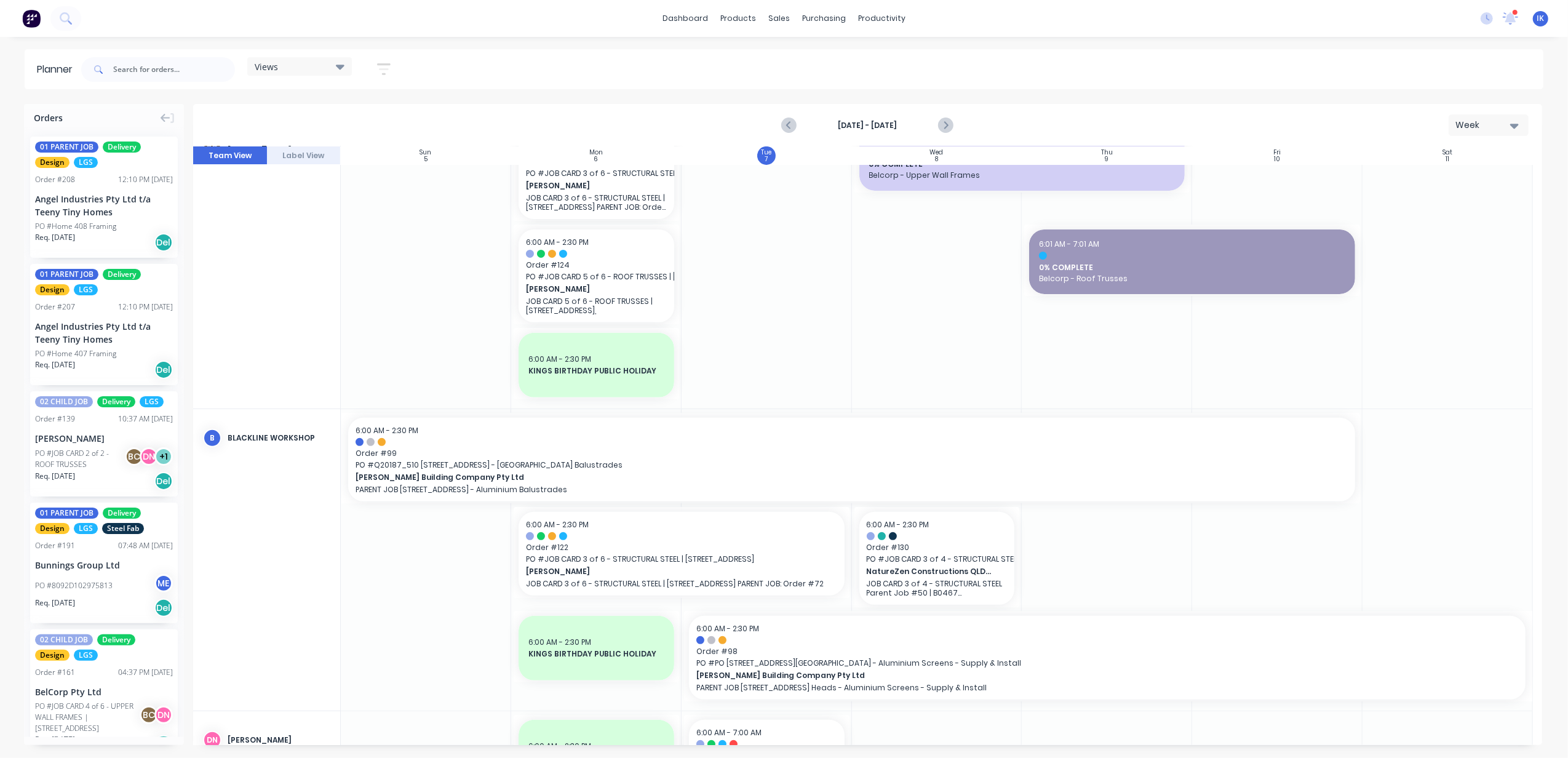
scroll to position [492, 0]
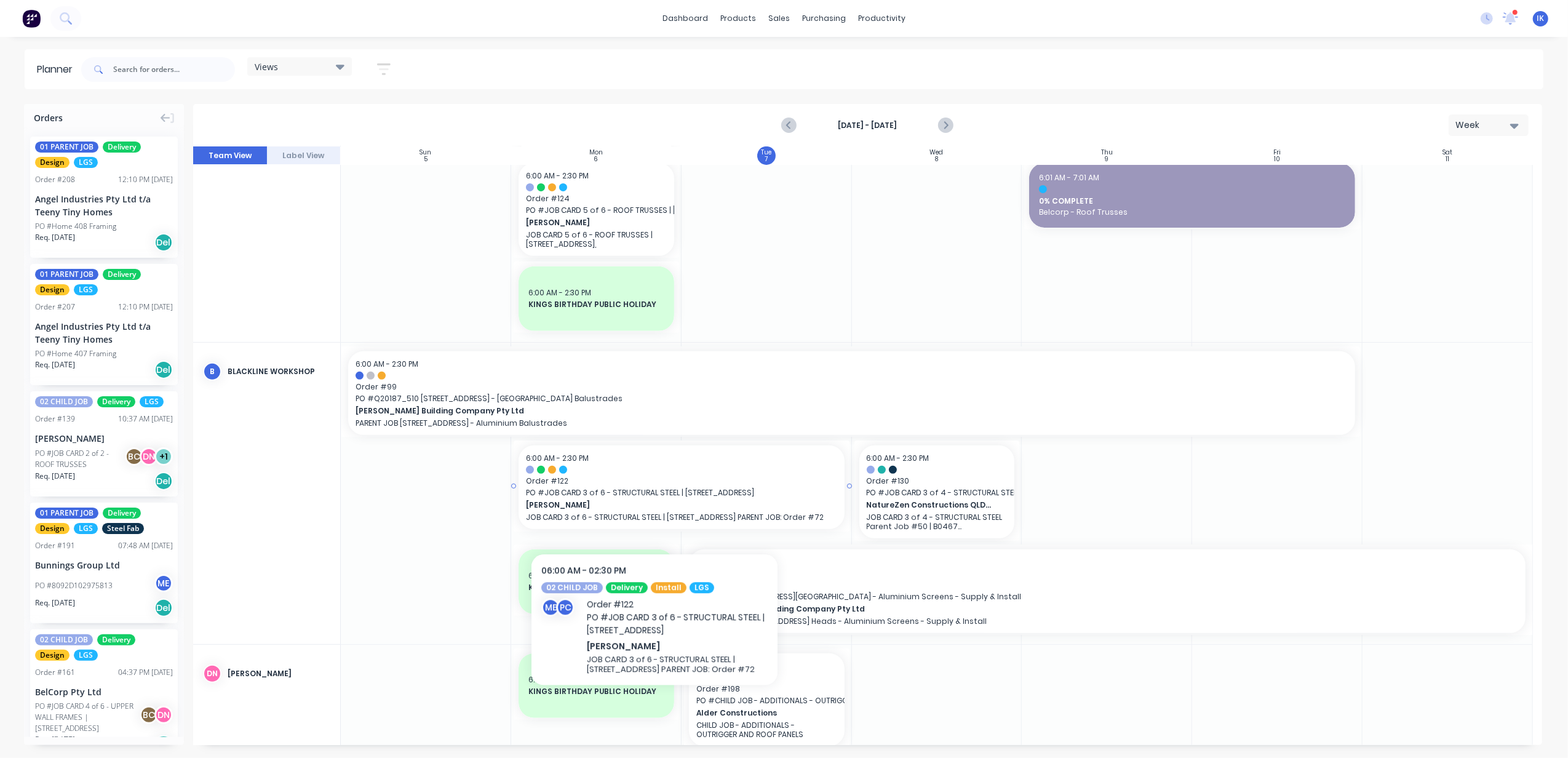
click at [655, 497] on span "PO # JOB CARD 3 of 6 - STRUCTURAL STEEL | [STREET_ADDRESS]" at bounding box center [681, 493] width 311 height 11
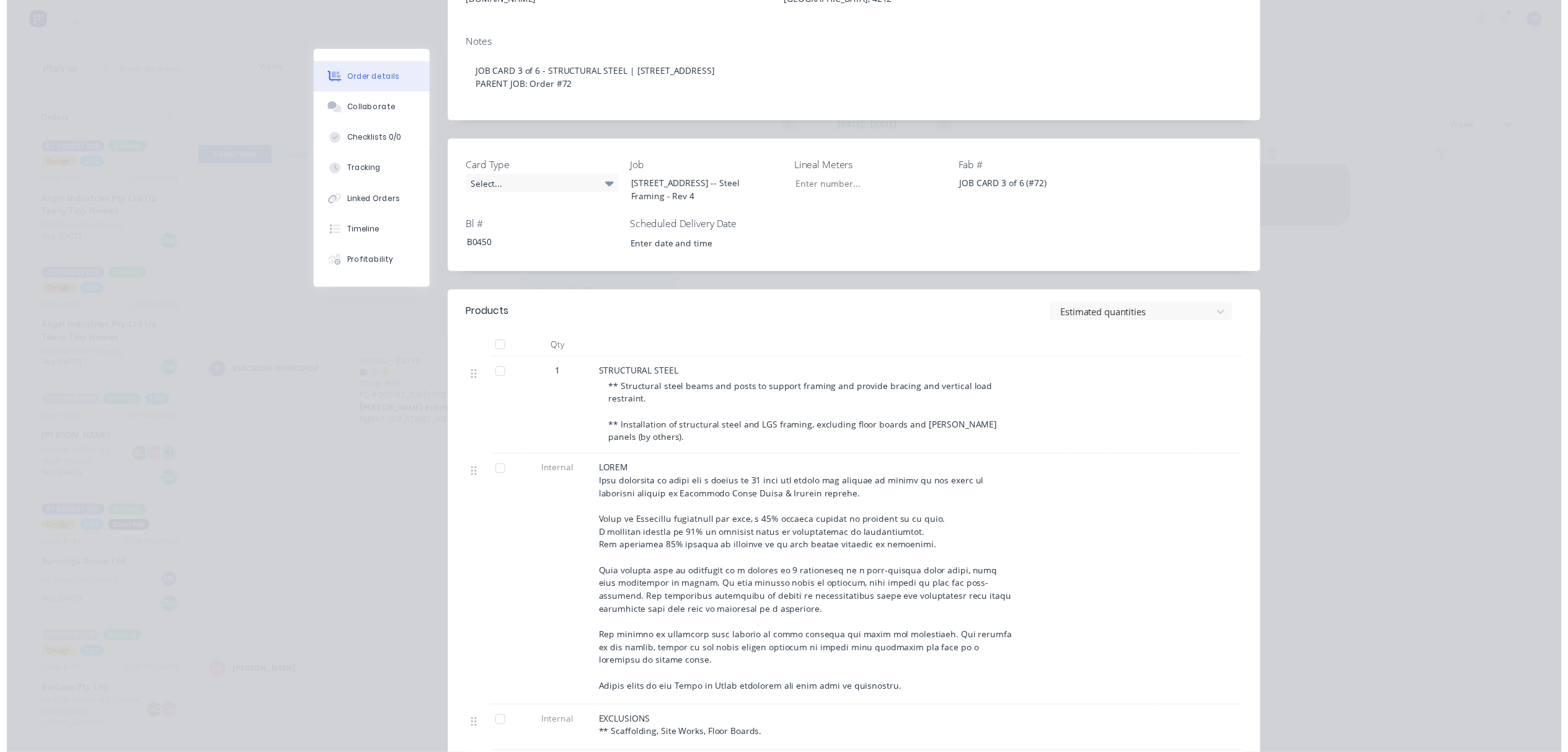
scroll to position [0, 0]
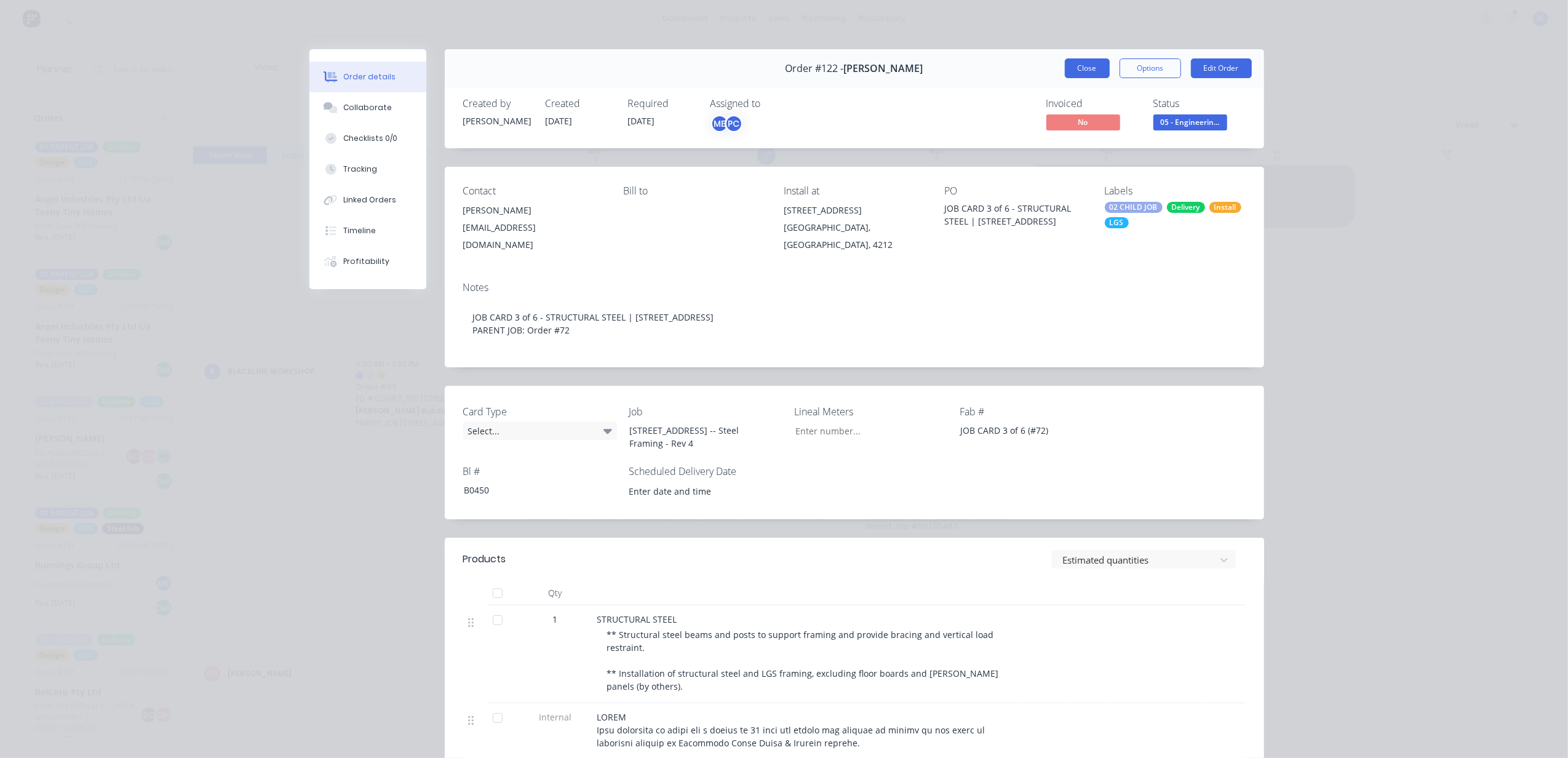
click at [1078, 72] on button "Close" at bounding box center [1087, 69] width 45 height 20
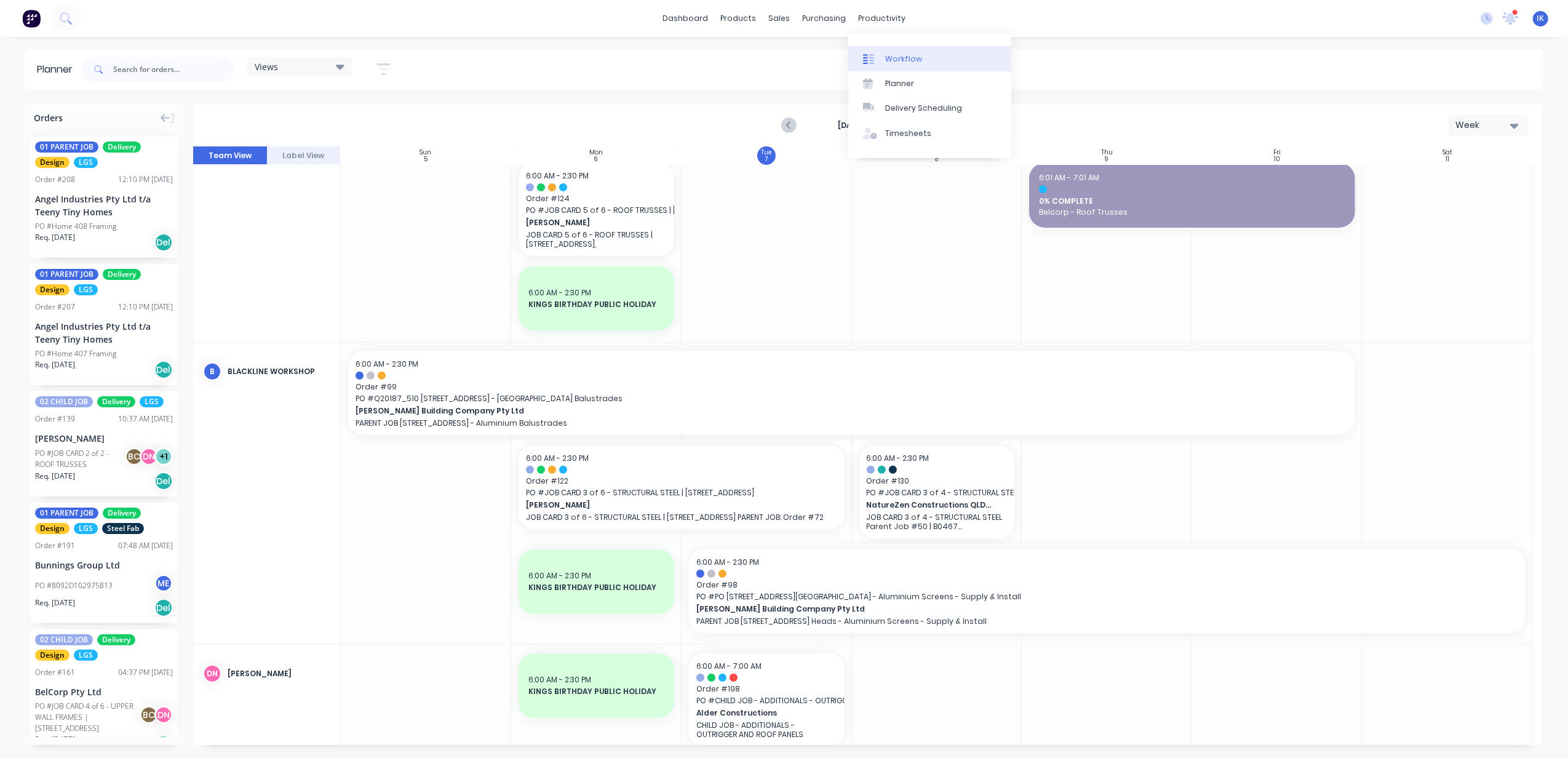
click at [916, 62] on div "Workflow" at bounding box center [903, 59] width 37 height 11
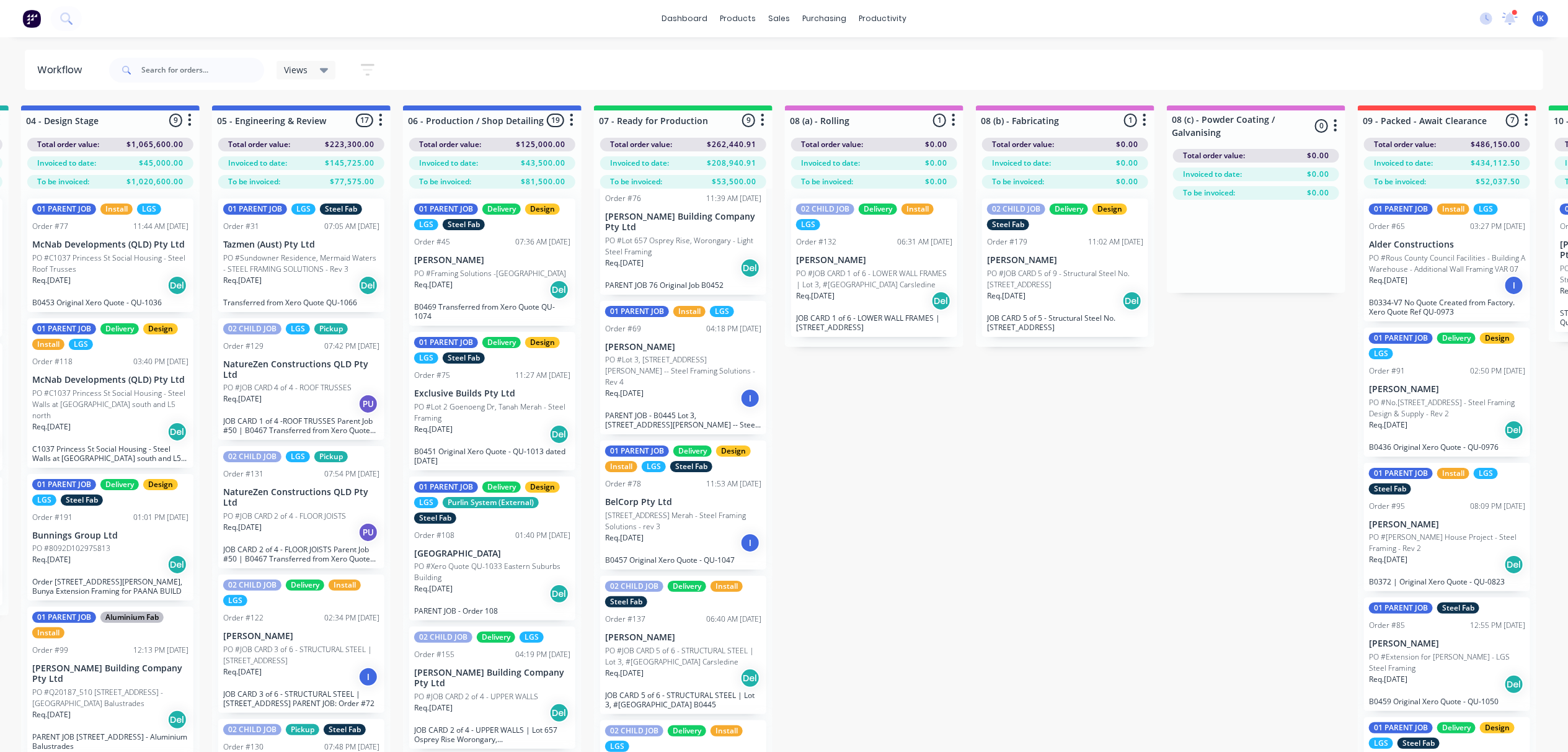
scroll to position [82, 0]
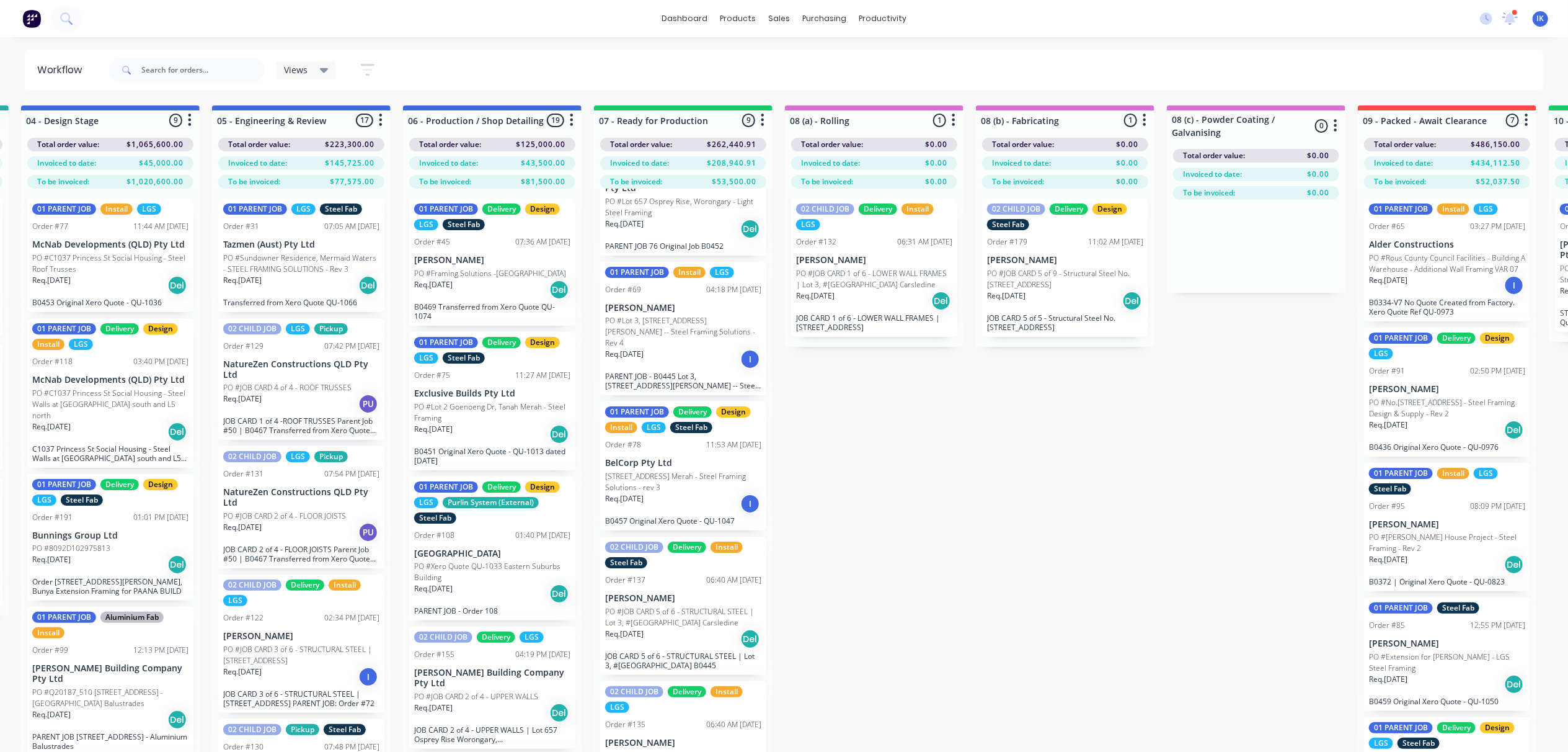
click at [657, 613] on p "PO #JOB CARD 5 of 6 - STRUCTURAL STEEL | Lot 3, #[GEOGRAPHIC_DATA] Carsledine" at bounding box center [683, 617] width 156 height 22
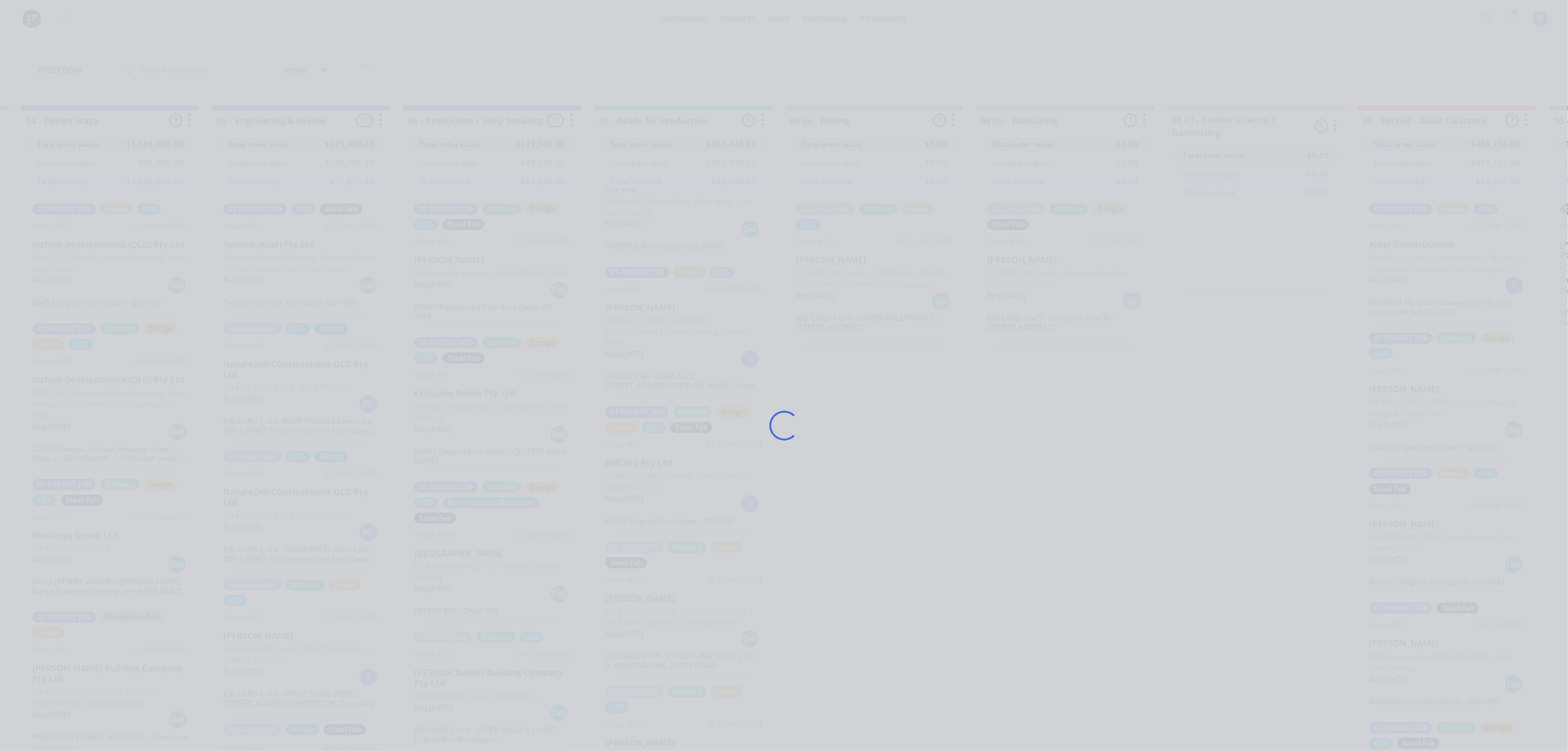
click at [657, 613] on div "Loading..." at bounding box center [784, 425] width 992 height 752
